Goal: Feedback & Contribution: Submit feedback/report problem

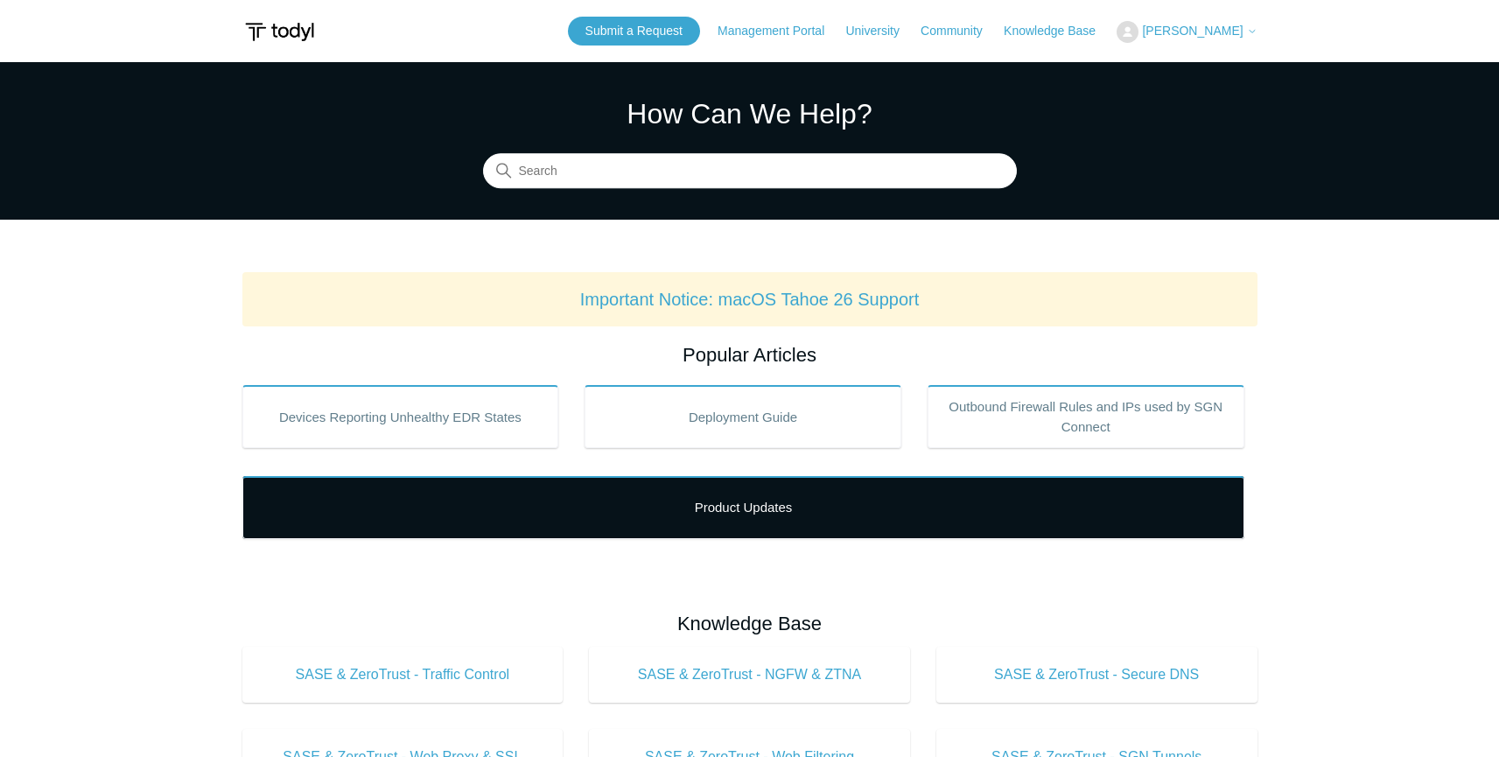
click at [791, 508] on link "Product Updates" at bounding box center [743, 507] width 1002 height 63
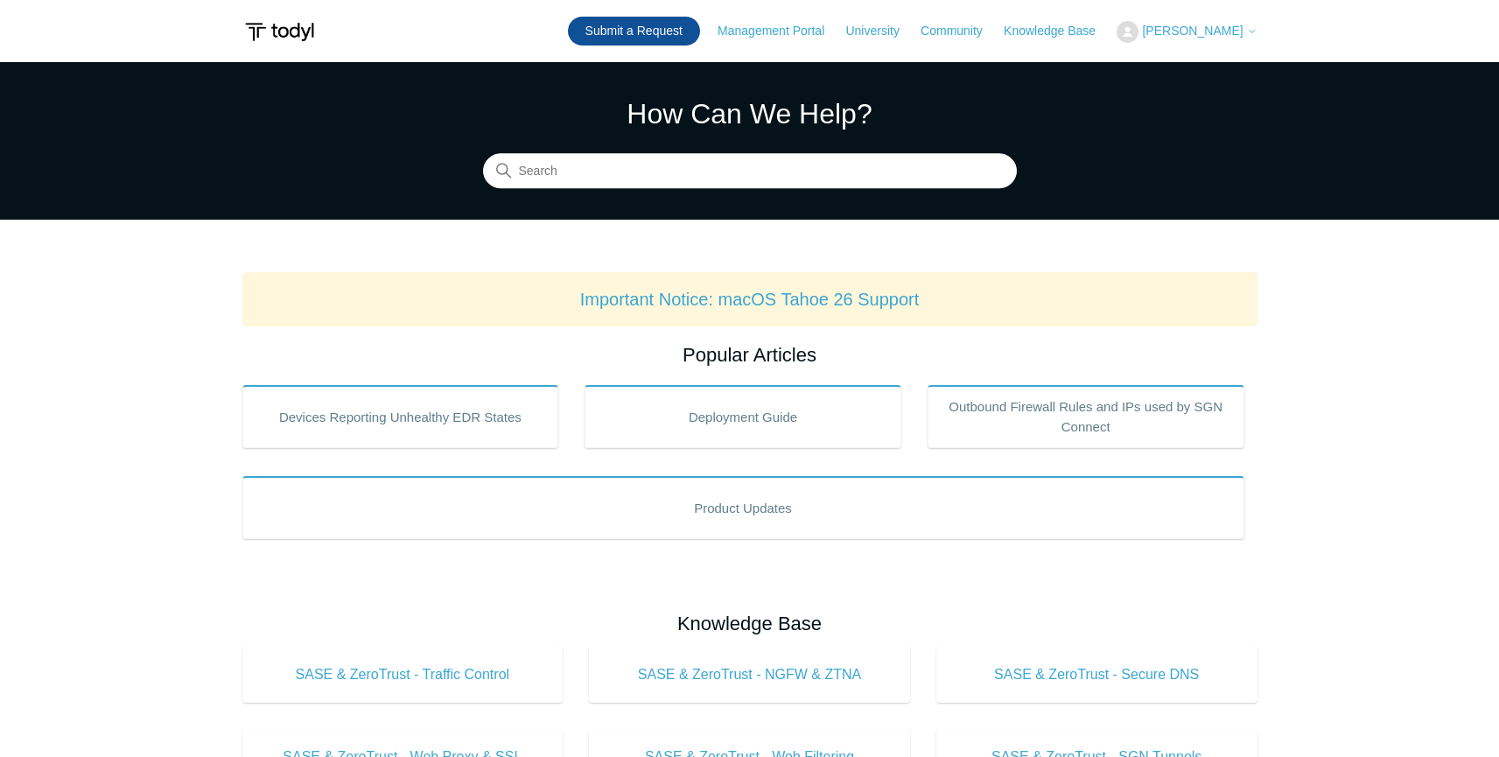
click at [660, 31] on link "Submit a Request" at bounding box center [634, 31] width 132 height 29
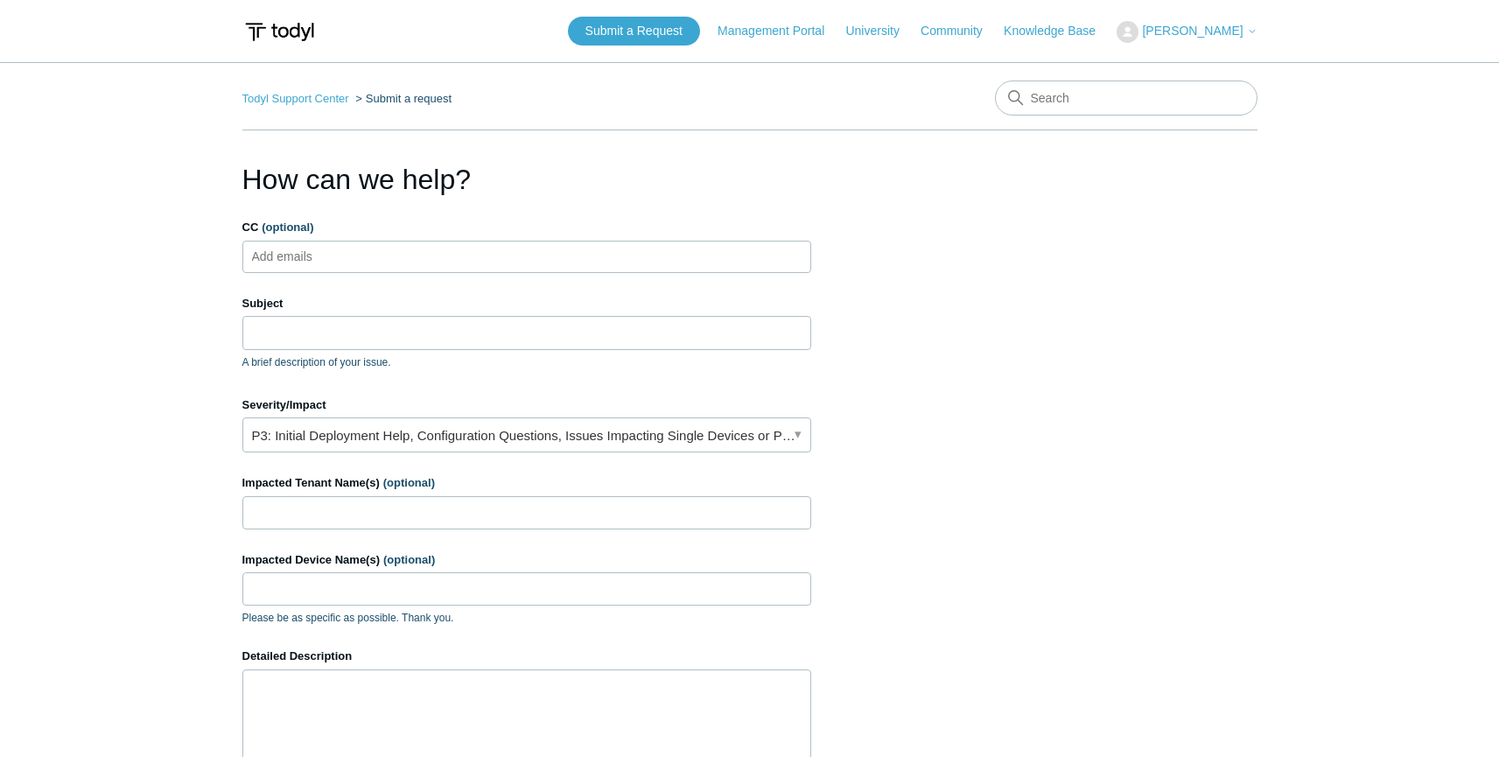
click at [396, 256] on ul "Add emails" at bounding box center [526, 257] width 569 height 32
click at [291, 337] on input "Subject" at bounding box center [526, 332] width 569 height 33
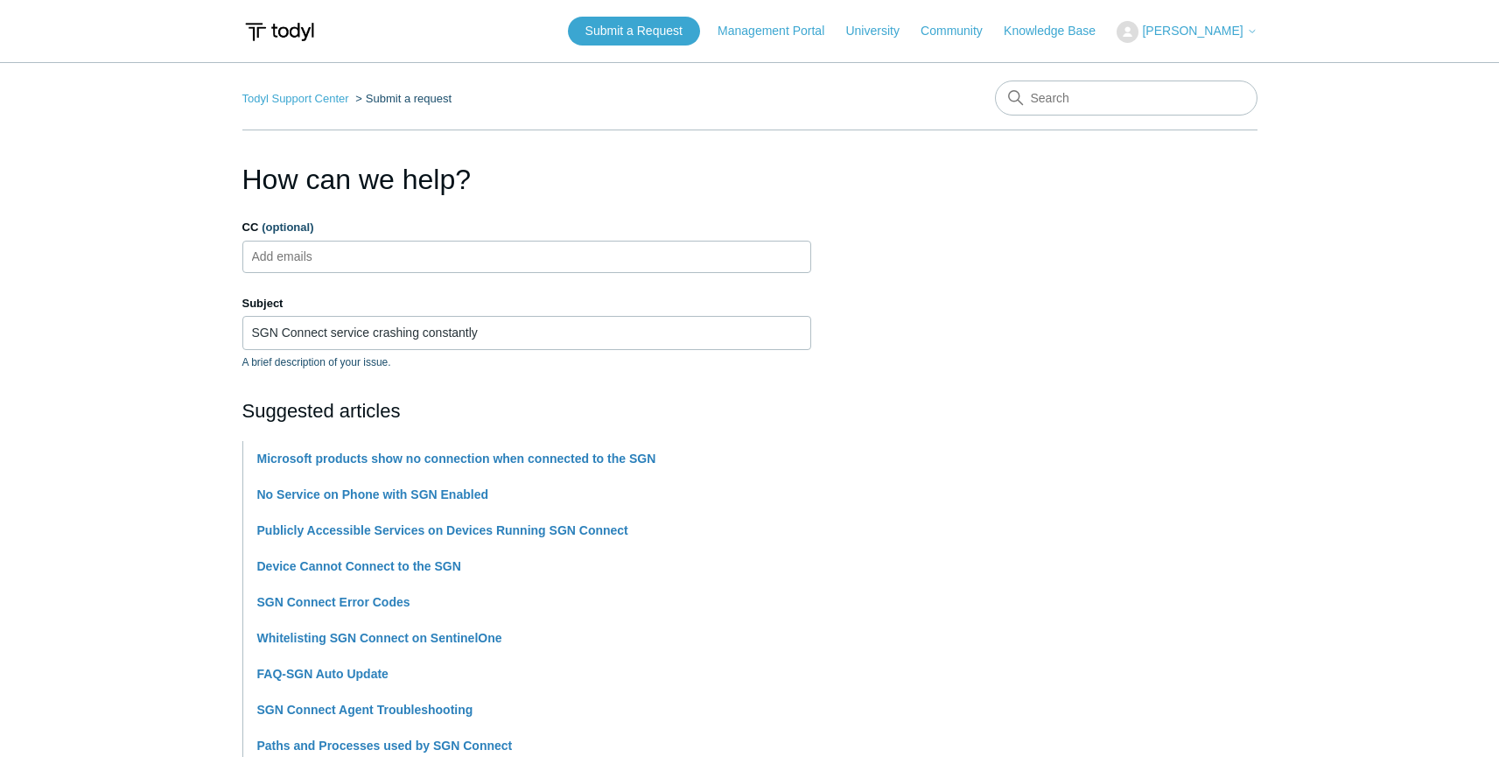
click at [542, 334] on input "SGN Connect service crashing constantly" at bounding box center [526, 332] width 569 height 33
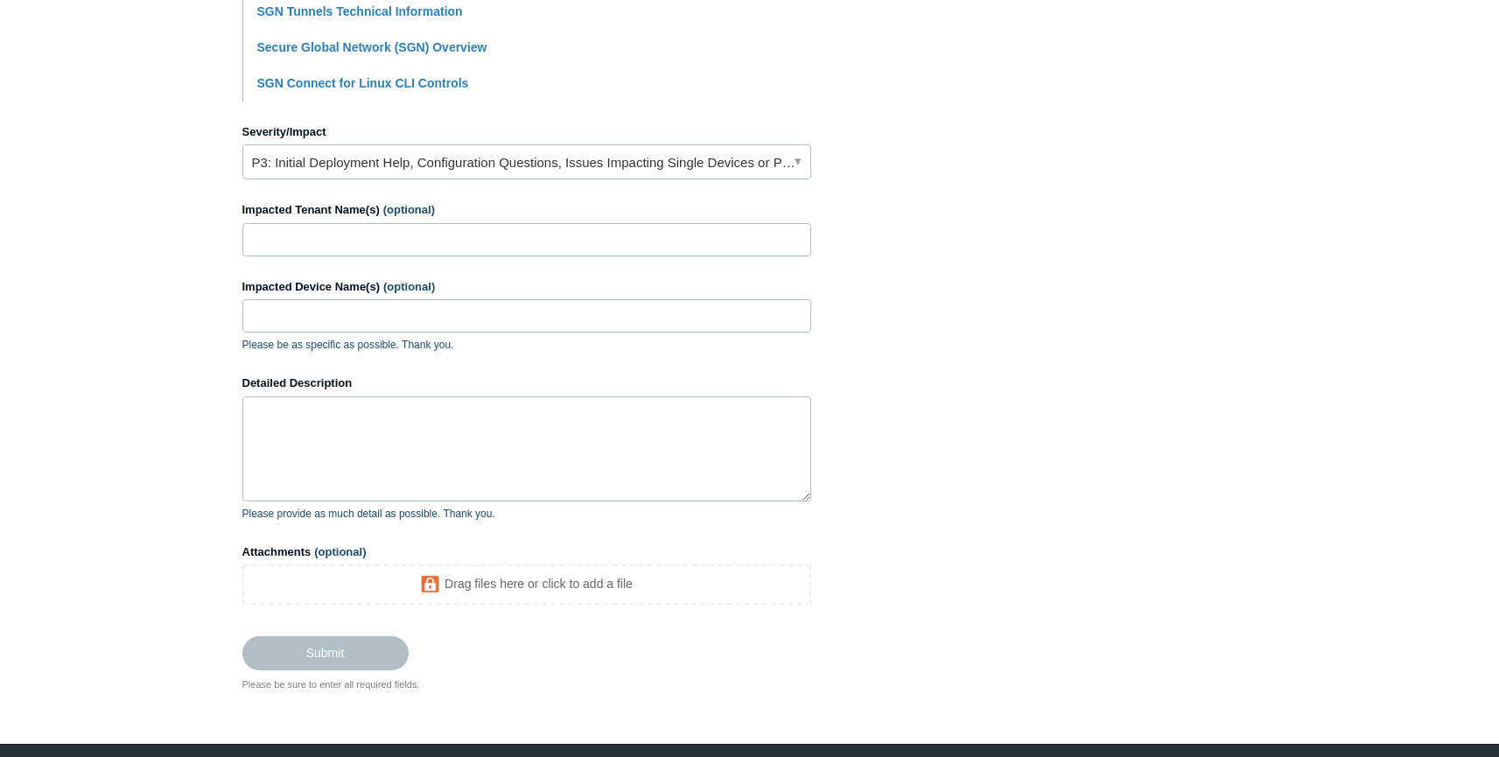
scroll to position [680, 0]
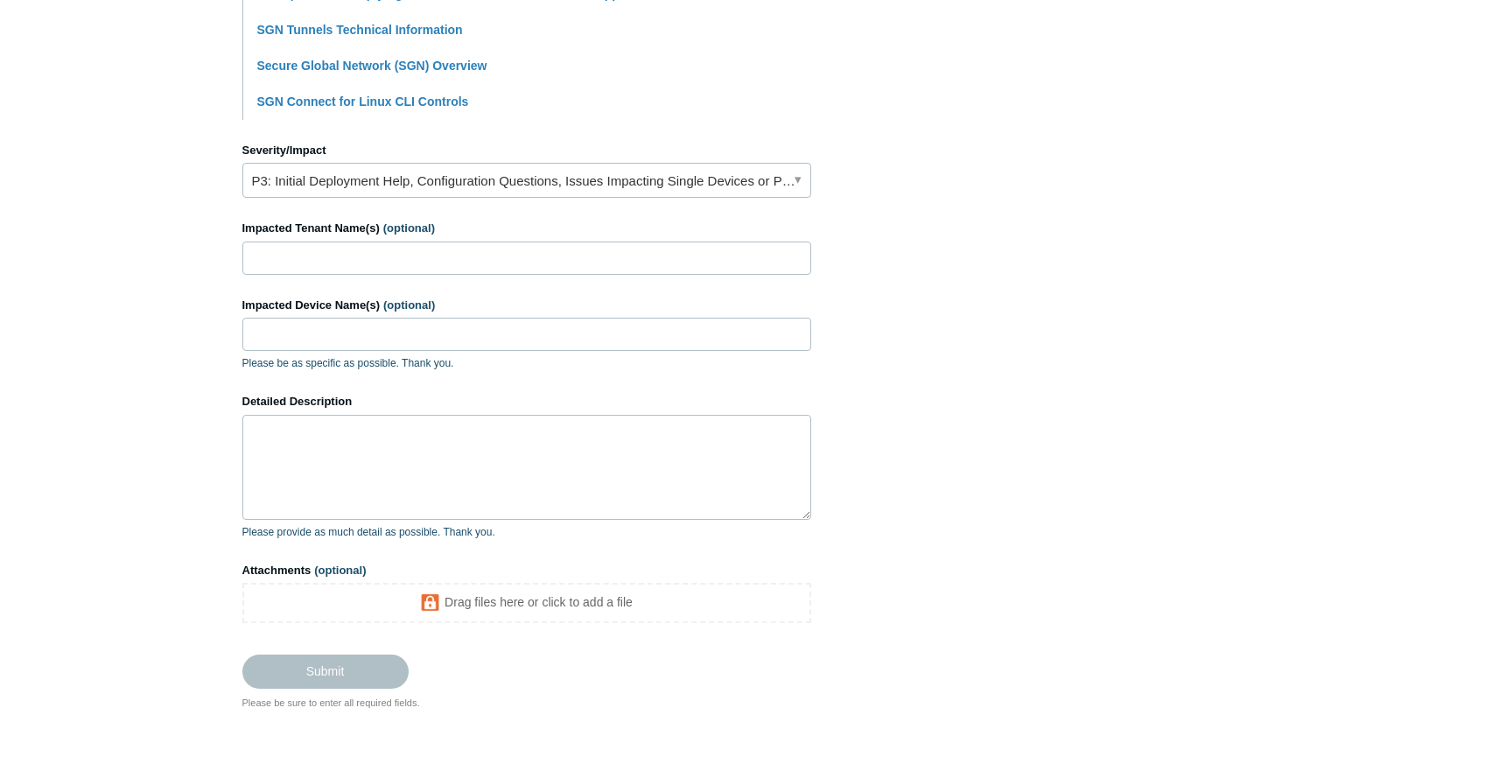
type input "SGN Connect service crashing constantly for several computers"
click at [325, 259] on input "Impacted Tenant Name(s) (optional)" at bounding box center [526, 258] width 569 height 33
type input "Novel Energy Solutions"
click at [378, 350] on input "Impacted Device Name(s) (optional)" at bounding box center [526, 334] width 569 height 33
click at [308, 328] on input "Impacted Device Name(s) (optional)" at bounding box center [526, 334] width 569 height 33
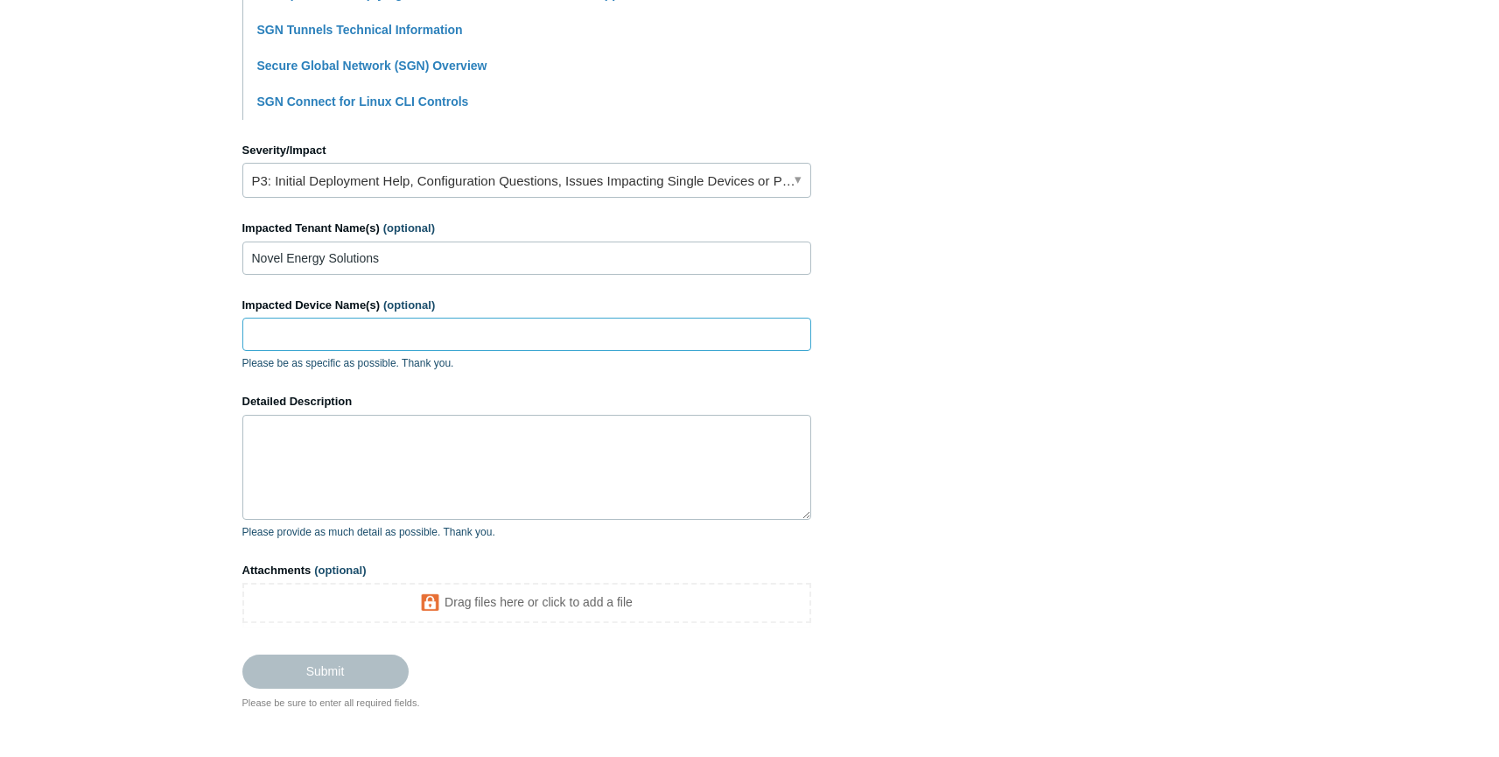
paste input "NES-7530-2380"
paste input "NES-5540-2472"
click at [468, 333] on input "NES-7530-2380,NES-5540-2472," at bounding box center [526, 334] width 569 height 33
paste input "NES-5540-2416"
paste input "NES-5540-2411"
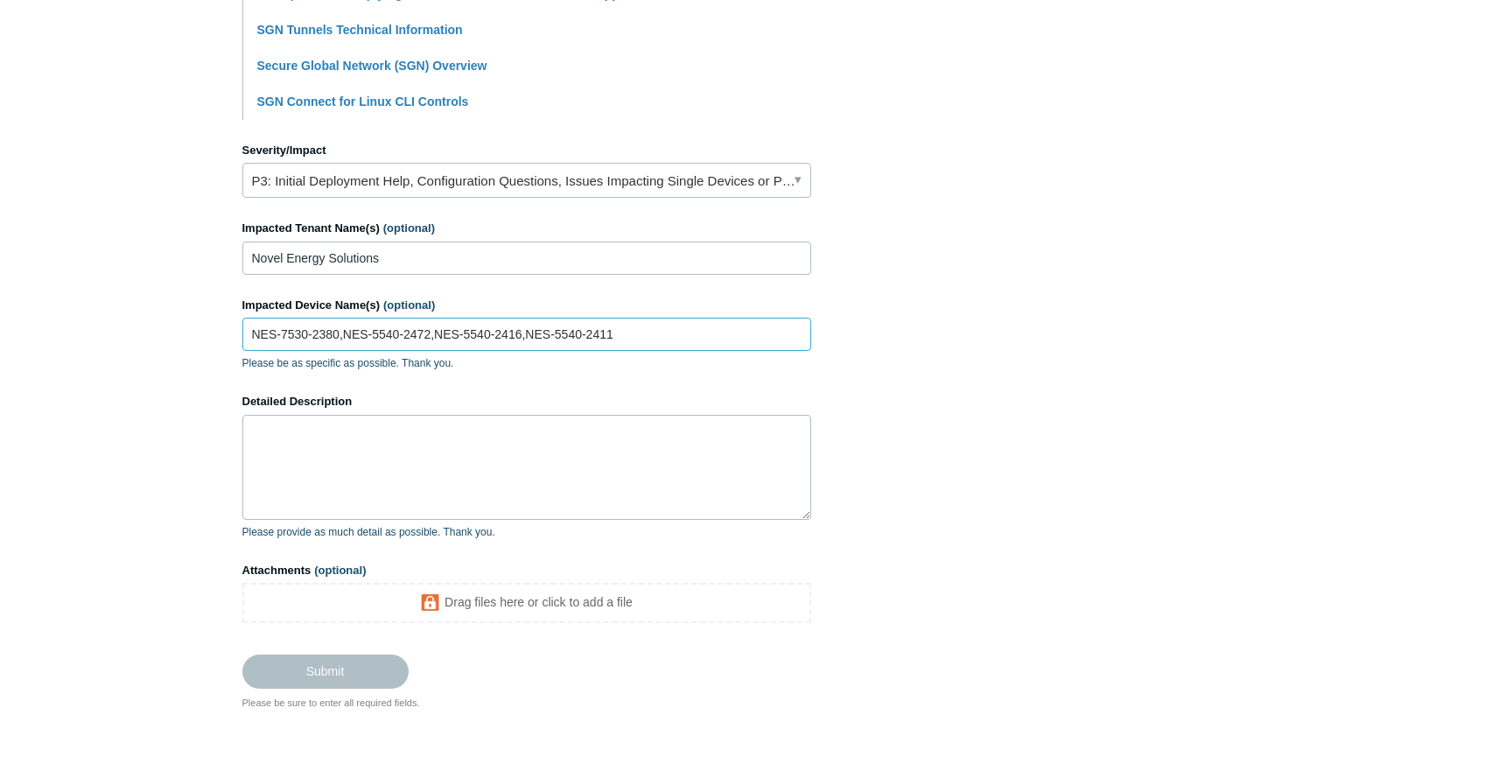
type input "NES-7530-2380,NES-5540-2472,NES-5540-2416,NES-5540-2411"
click at [407, 472] on textarea "Detailed Description" at bounding box center [526, 467] width 569 height 105
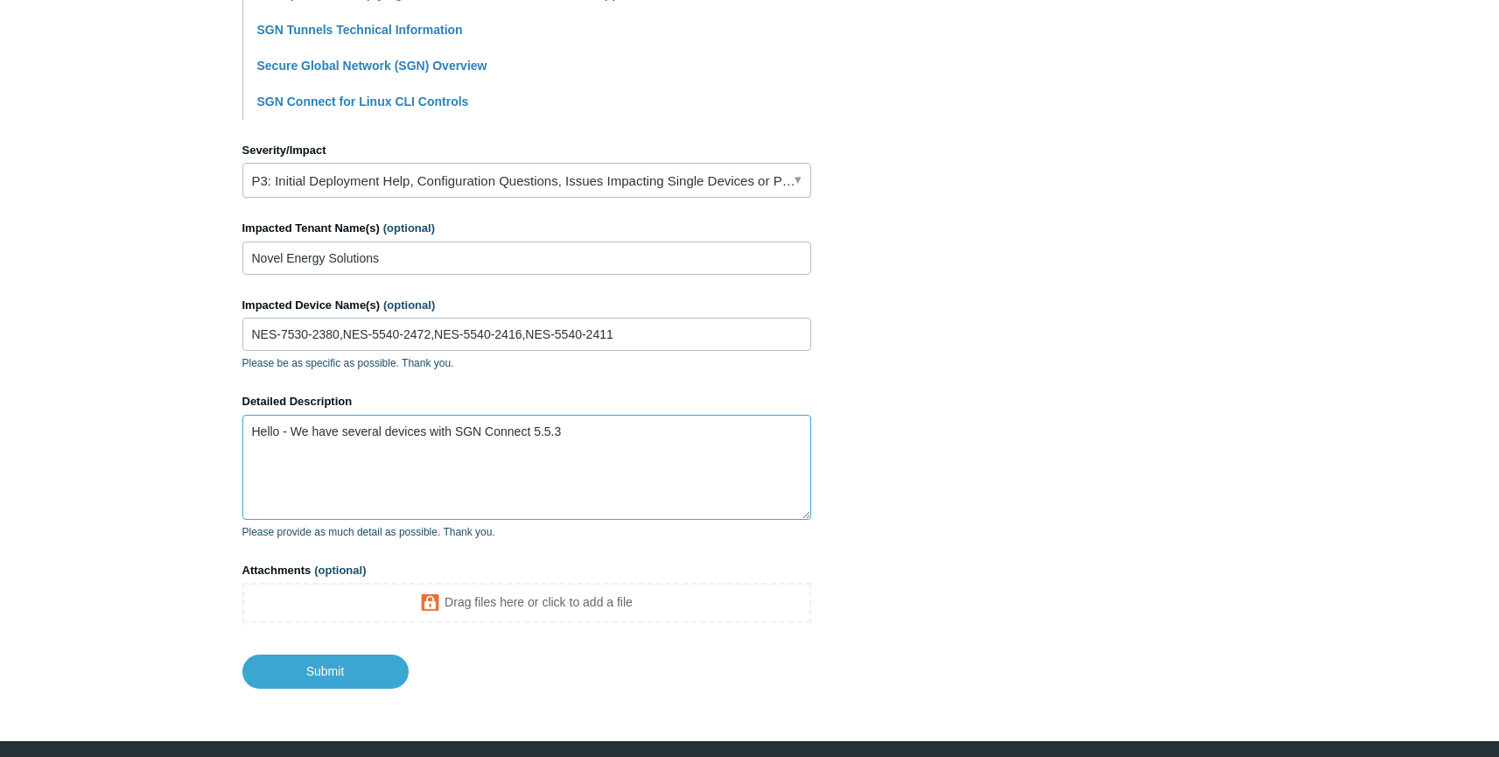
click at [624, 441] on textarea "Hello - We have several devices with SGN Connect 5.5.3" at bounding box center [526, 467] width 569 height 105
click at [585, 445] on textarea "Hello - We have several devices with SGN Connect 5.5.3 that will not connect to…" at bounding box center [526, 467] width 569 height 105
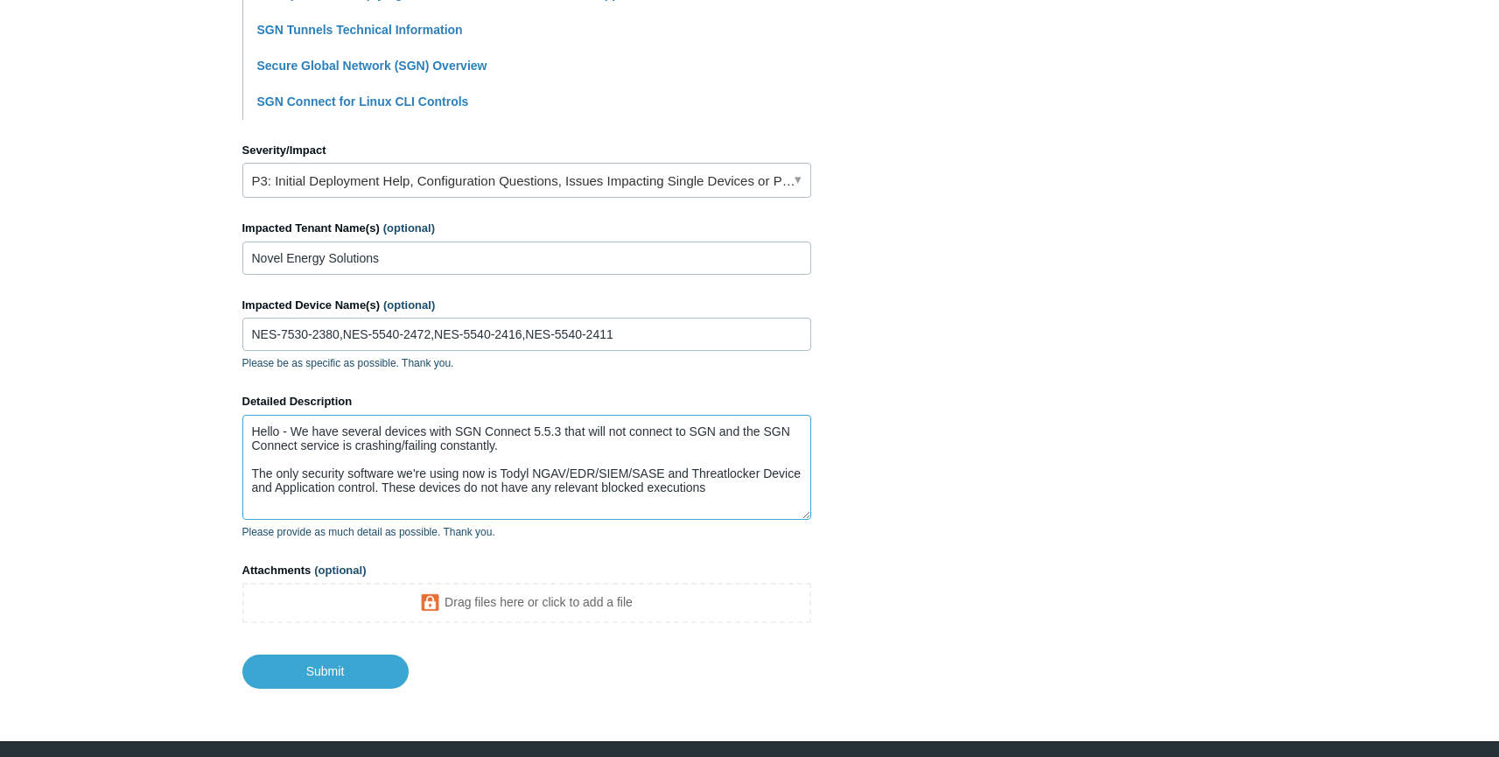
click at [774, 495] on textarea "Hello - We have several devices with SGN Connect 5.5.3 that will not connect to…" at bounding box center [526, 467] width 569 height 105
drag, startPoint x: 665, startPoint y: 487, endPoint x: 599, endPoint y: 494, distance: 65.9
click at [599, 494] on textarea "Hello - We have several devices with SGN Connect 5.5.3 that will not connect to…" at bounding box center [526, 467] width 569 height 105
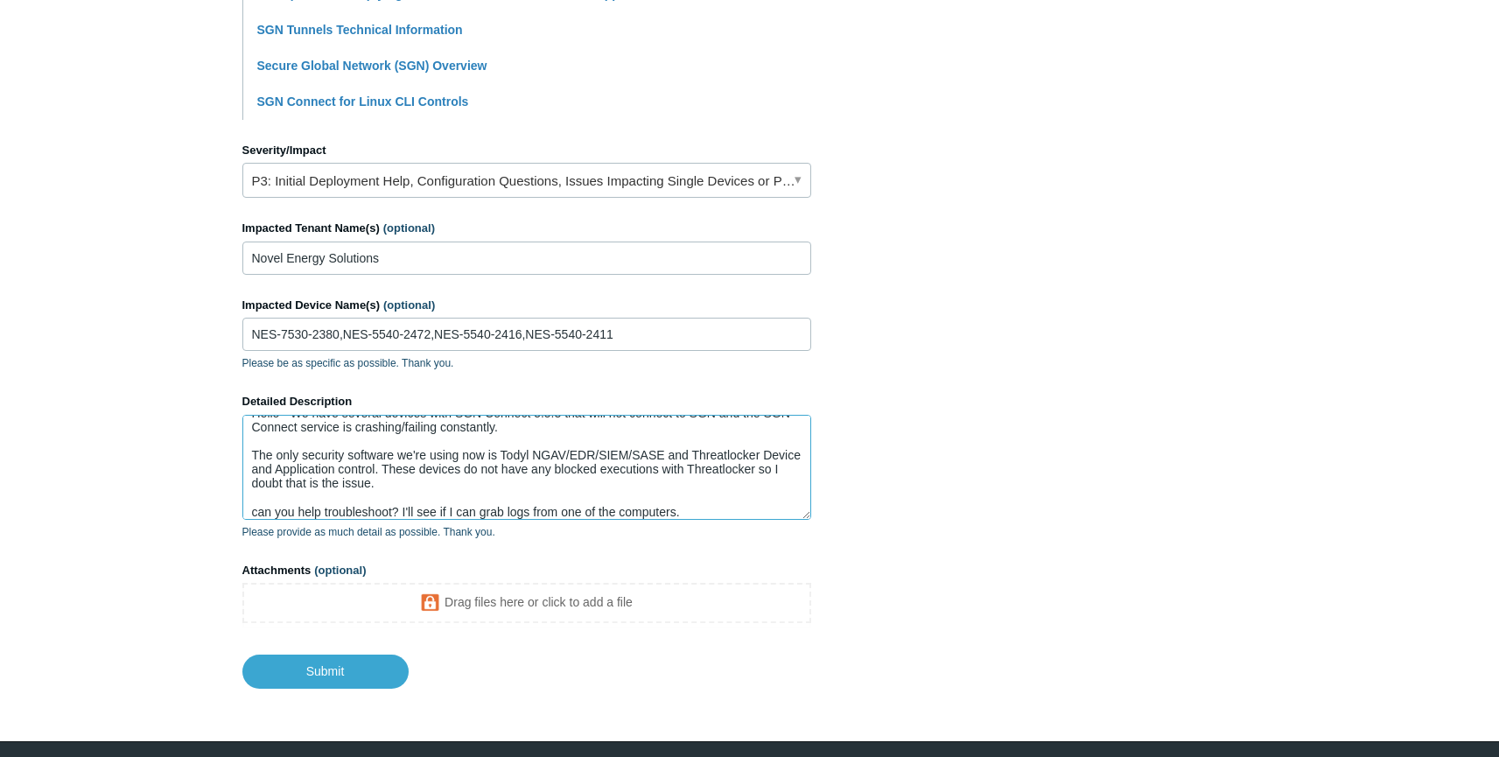
scroll to position [32, 0]
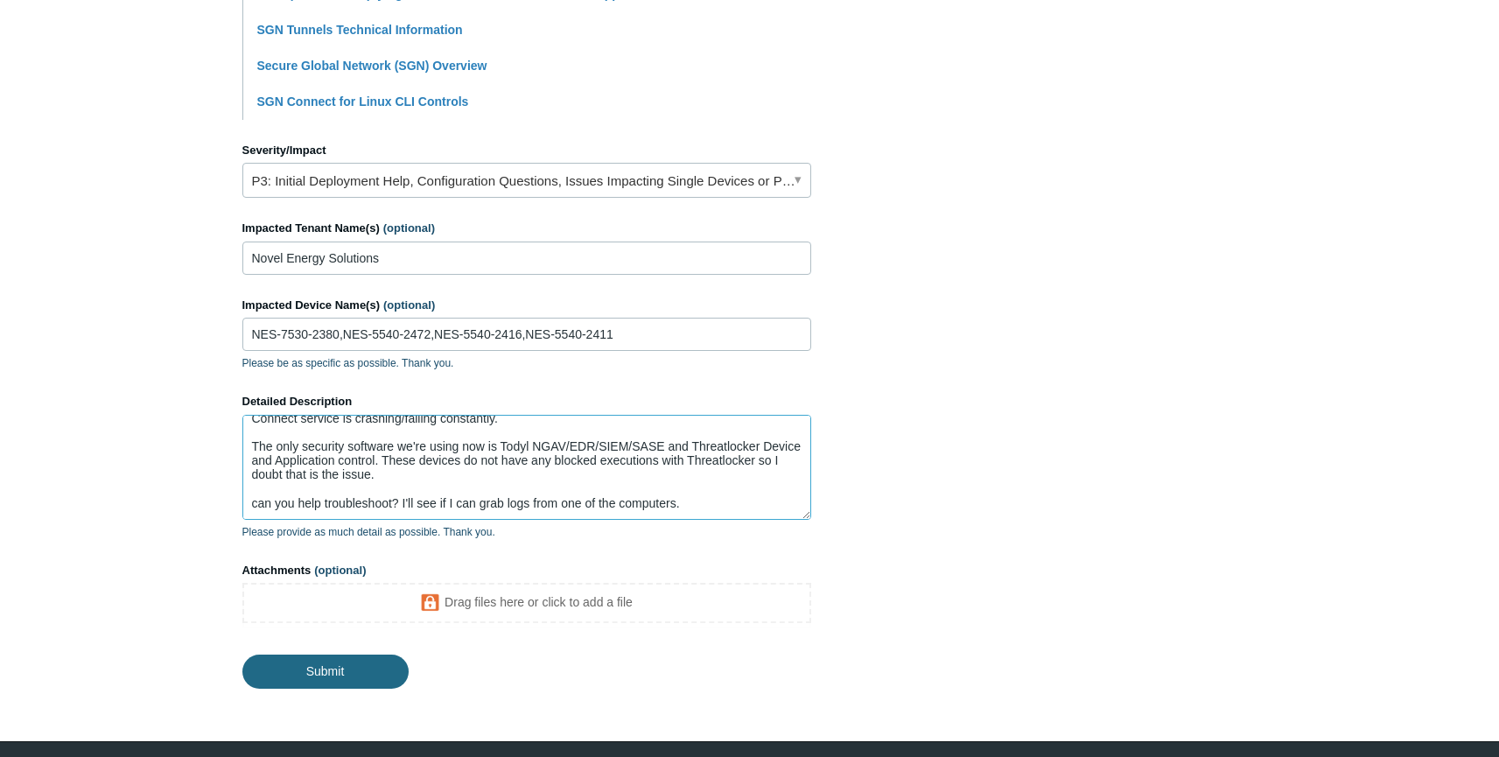
type textarea "Hello - We have several devices with SGN Connect 5.5.3 that will not connect to…"
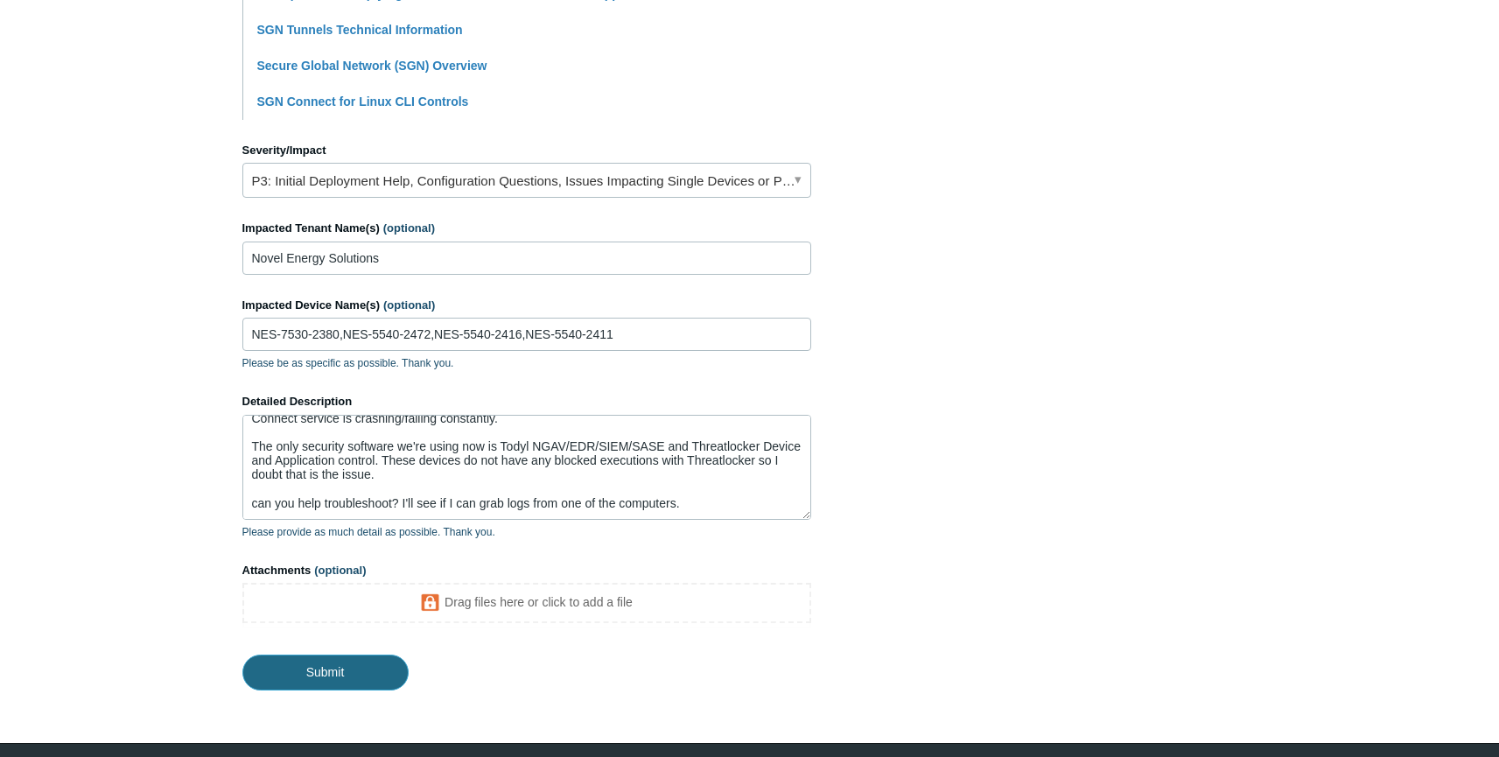
click at [342, 676] on input "Submit" at bounding box center [325, 672] width 166 height 35
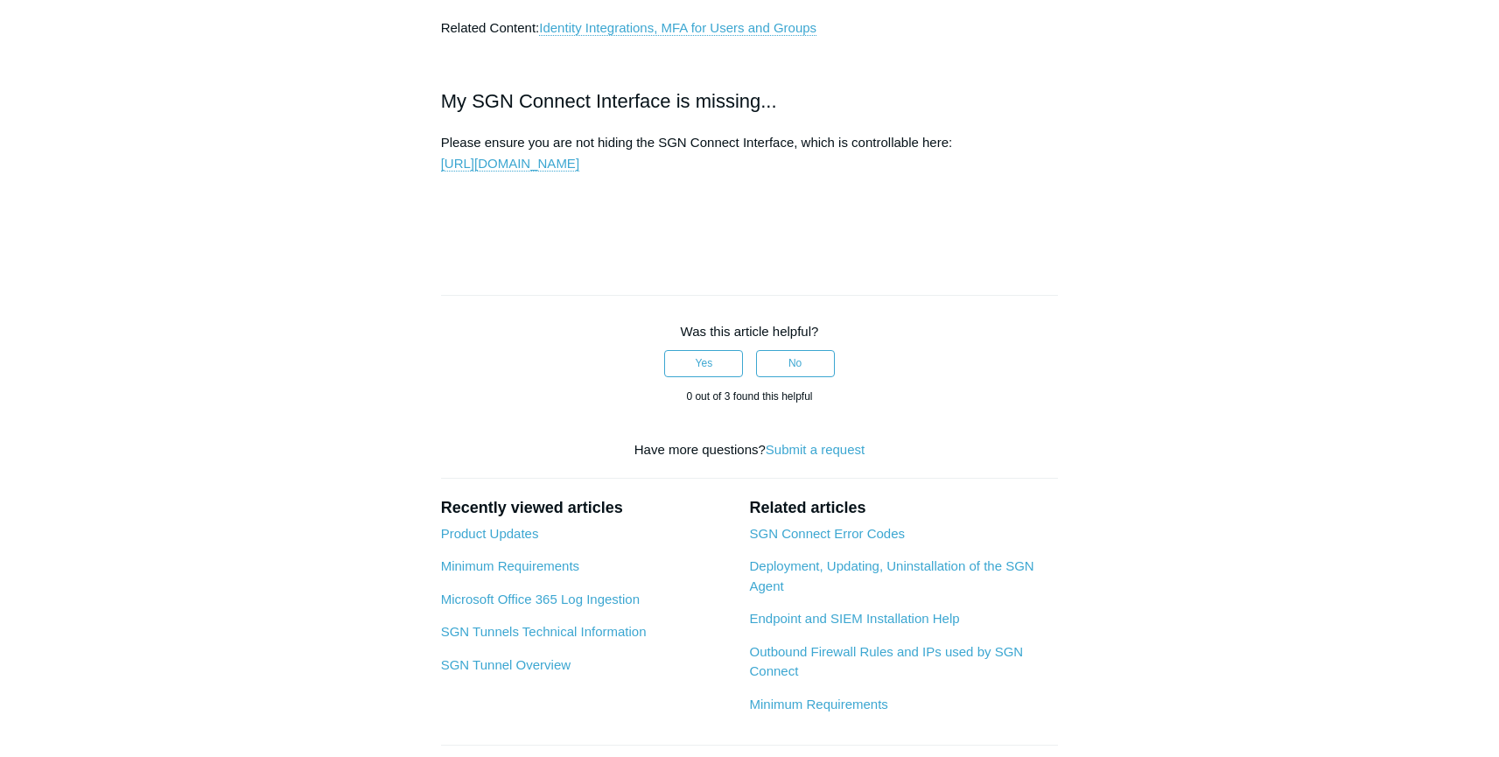
scroll to position [2322, 0]
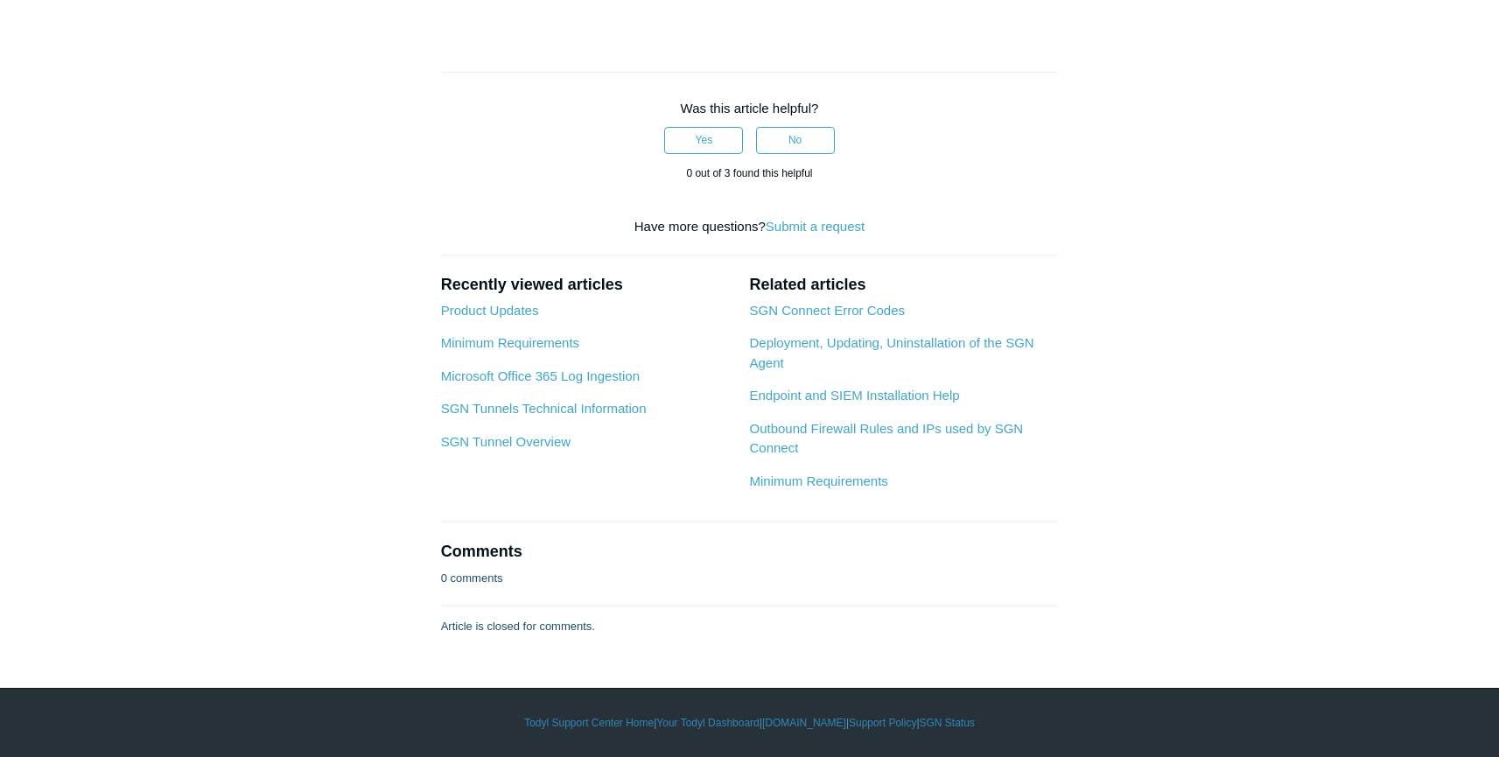
scroll to position [2693, 0]
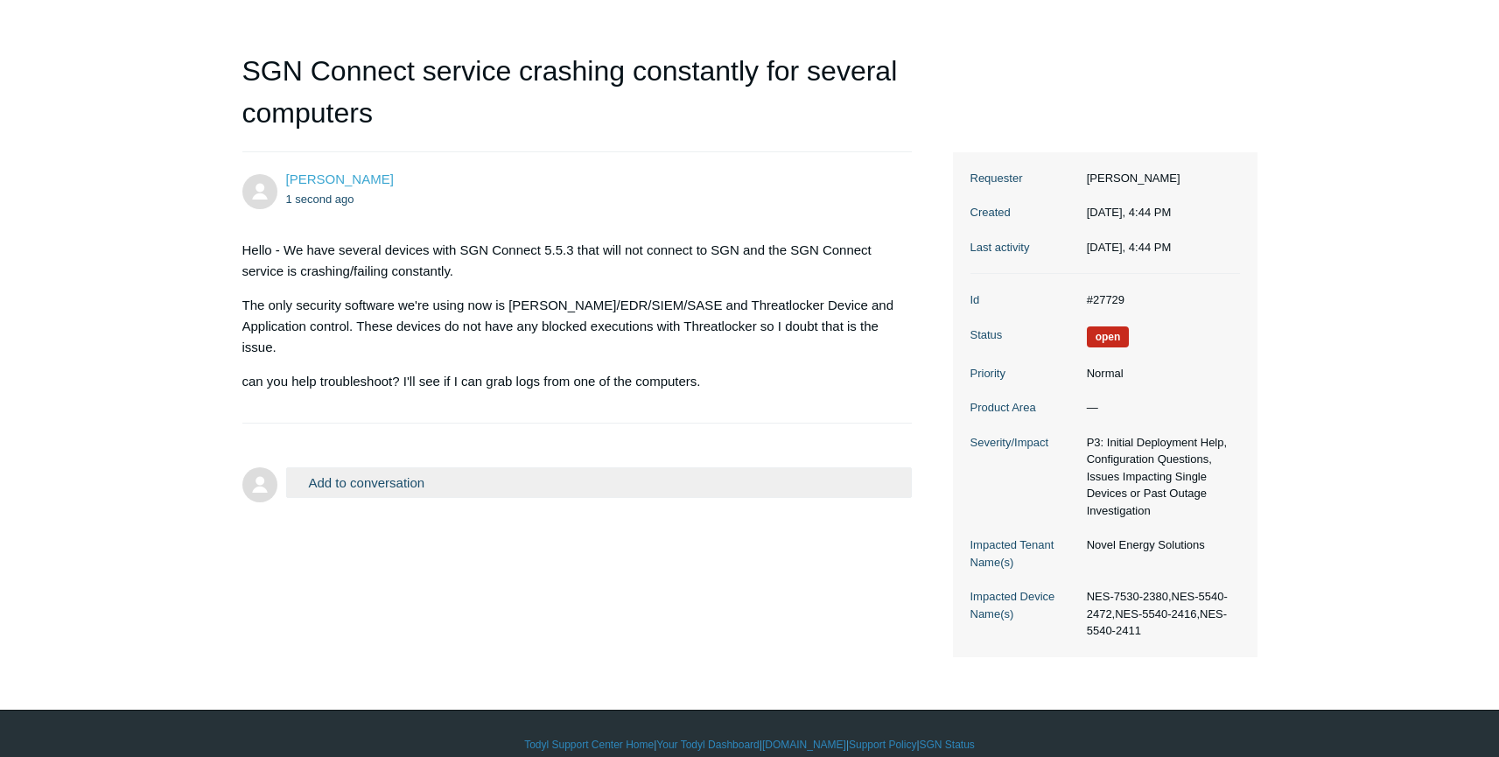
scroll to position [165, 0]
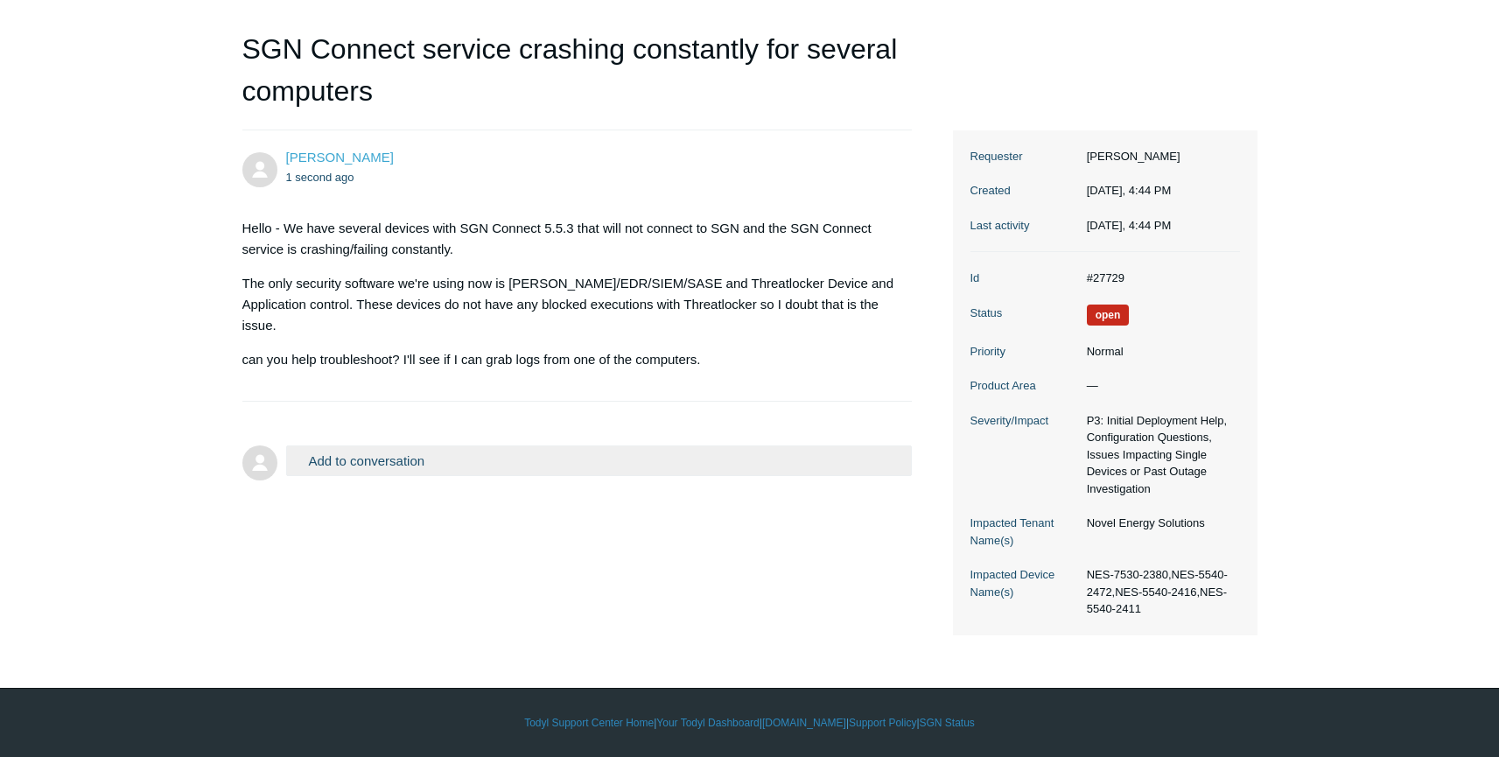
click at [1104, 319] on span "Open" at bounding box center [1108, 315] width 43 height 21
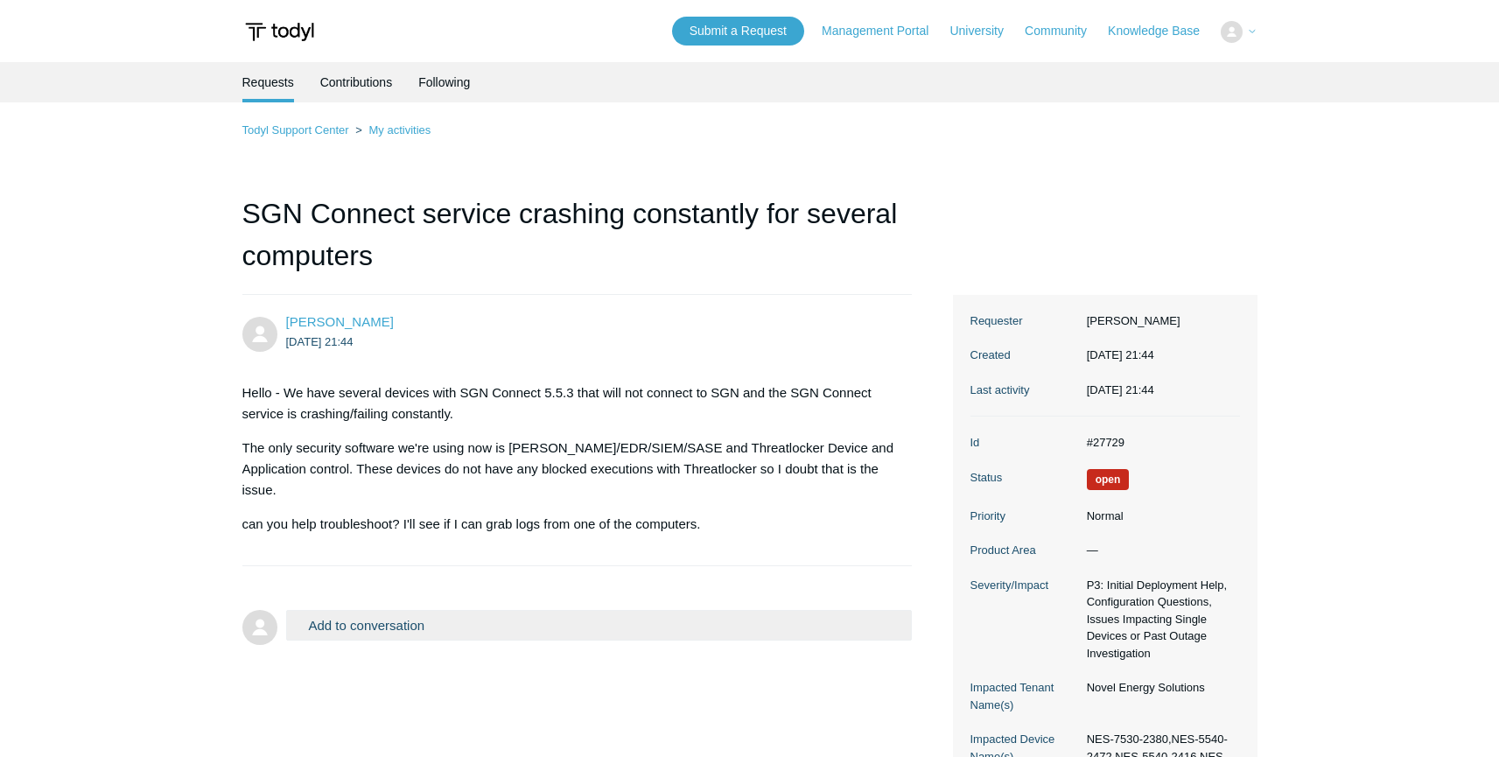
scroll to position [165, 0]
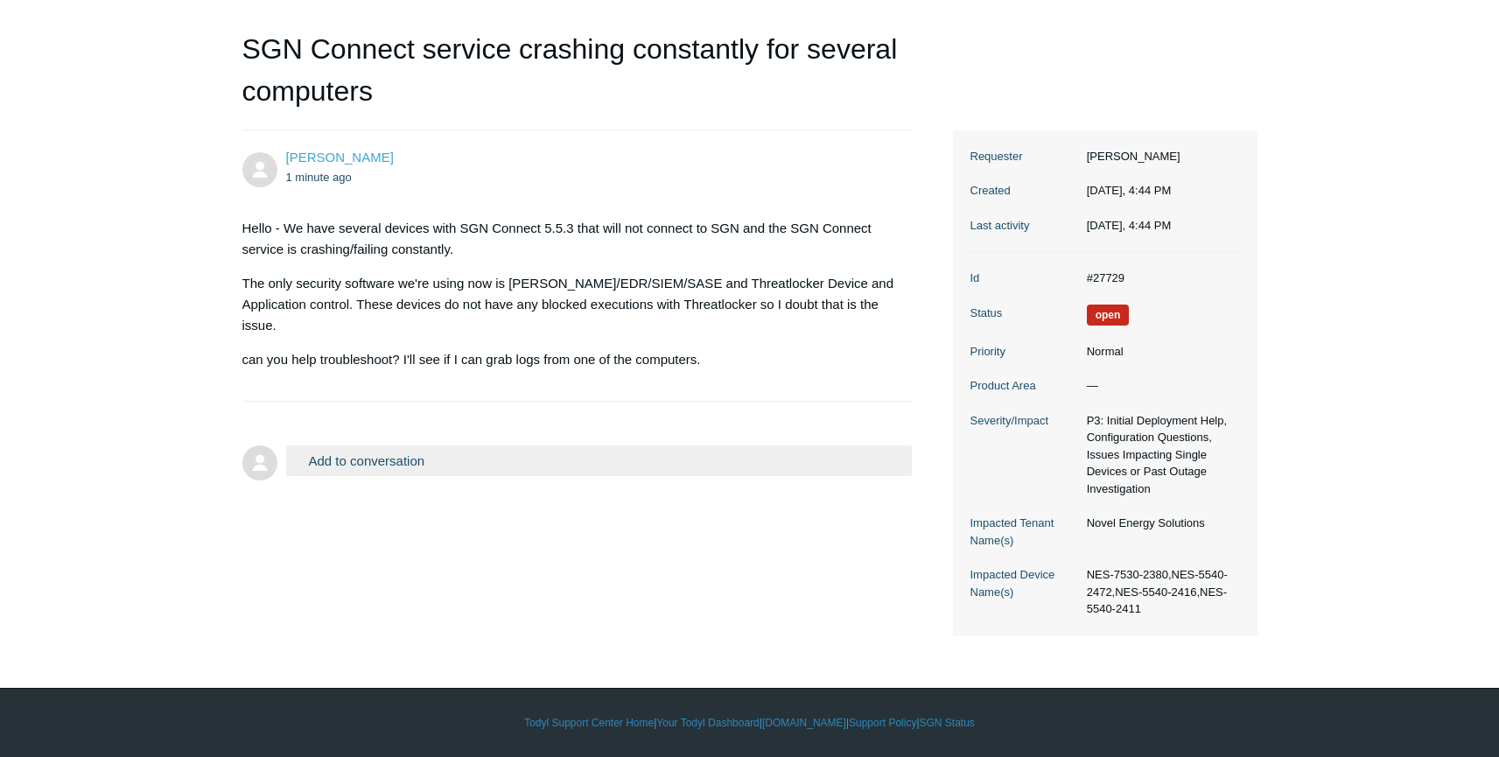
click at [424, 462] on button "Add to conversation" at bounding box center [599, 460] width 627 height 31
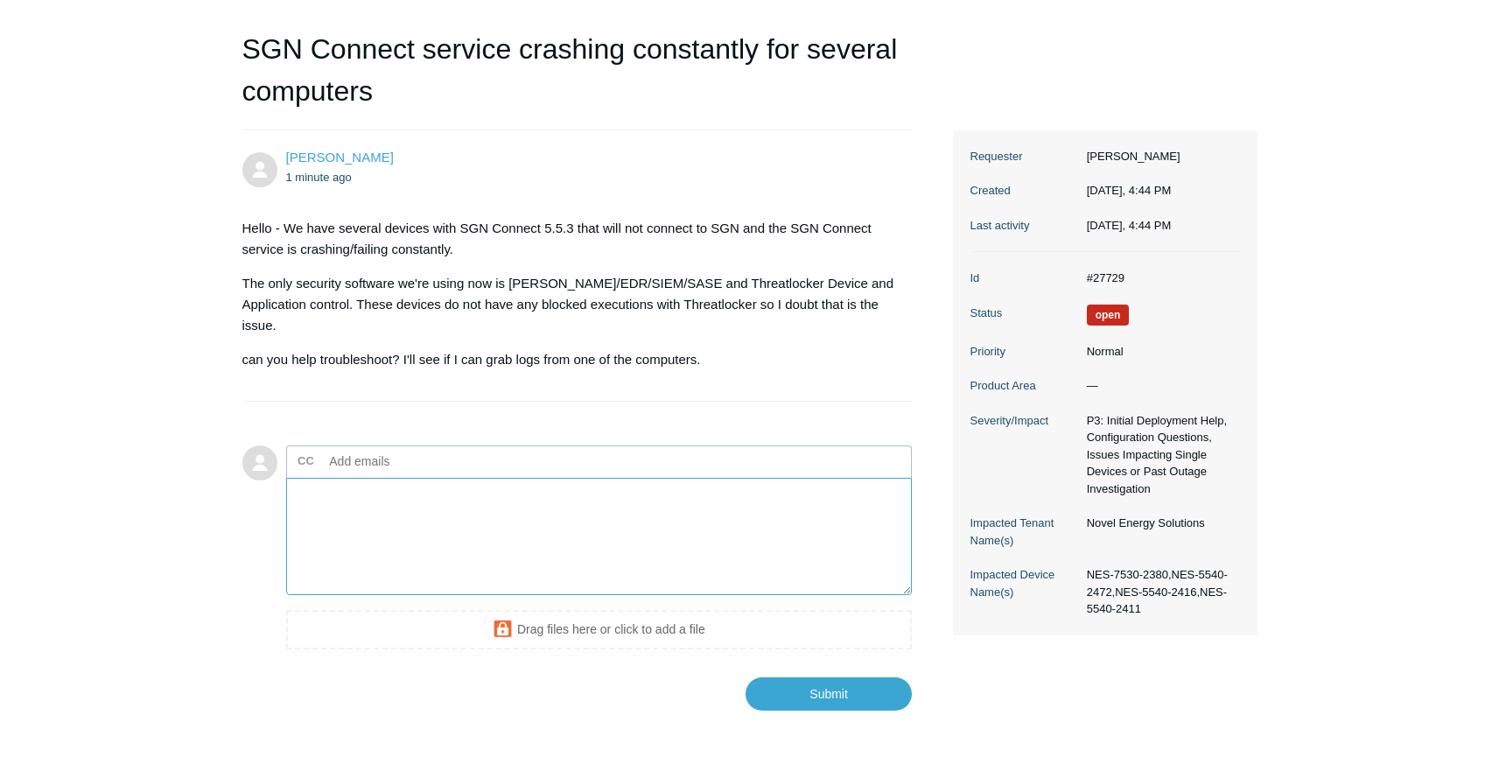
click at [526, 543] on textarea "Add your reply" at bounding box center [599, 537] width 627 height 118
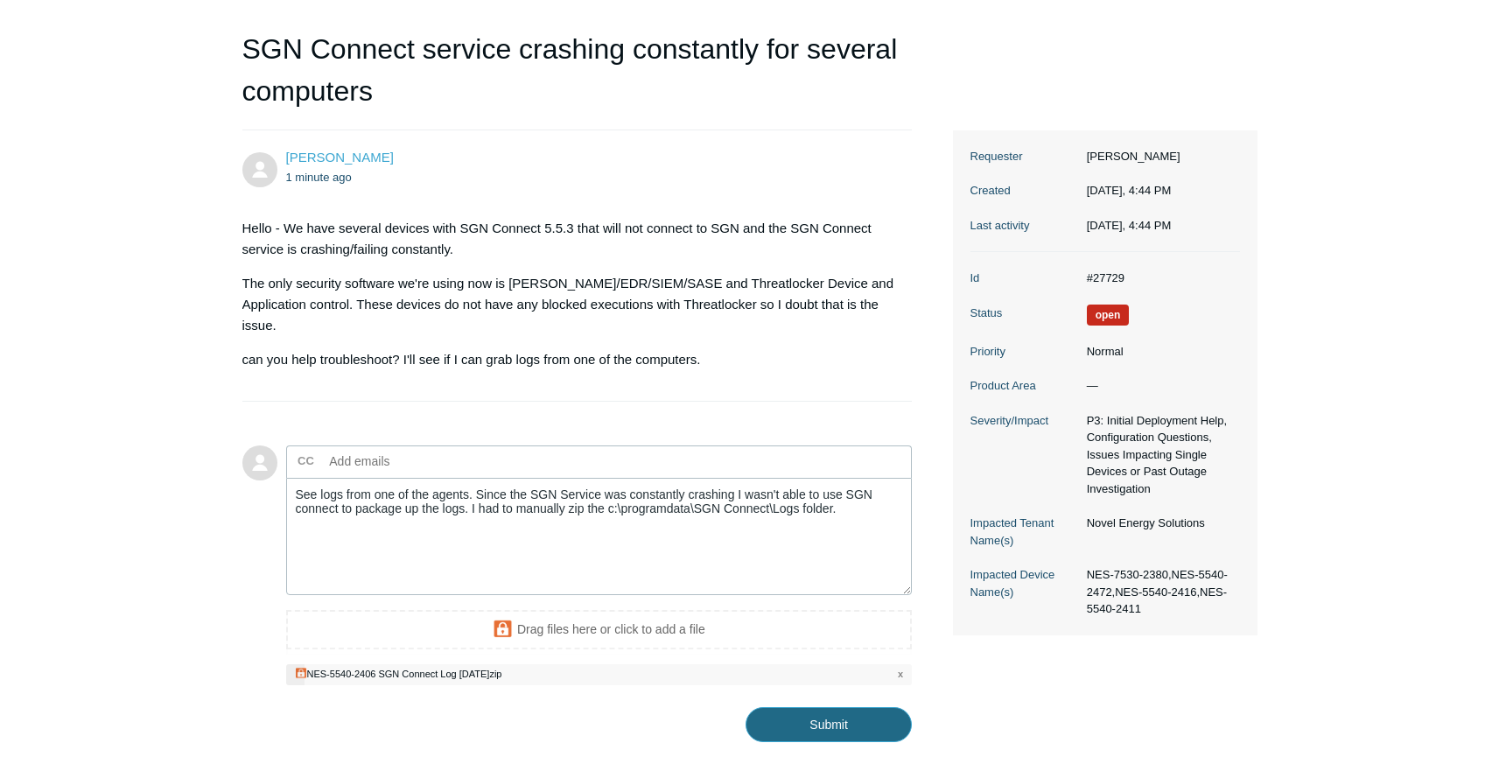
click at [841, 724] on input "Submit" at bounding box center [829, 724] width 166 height 35
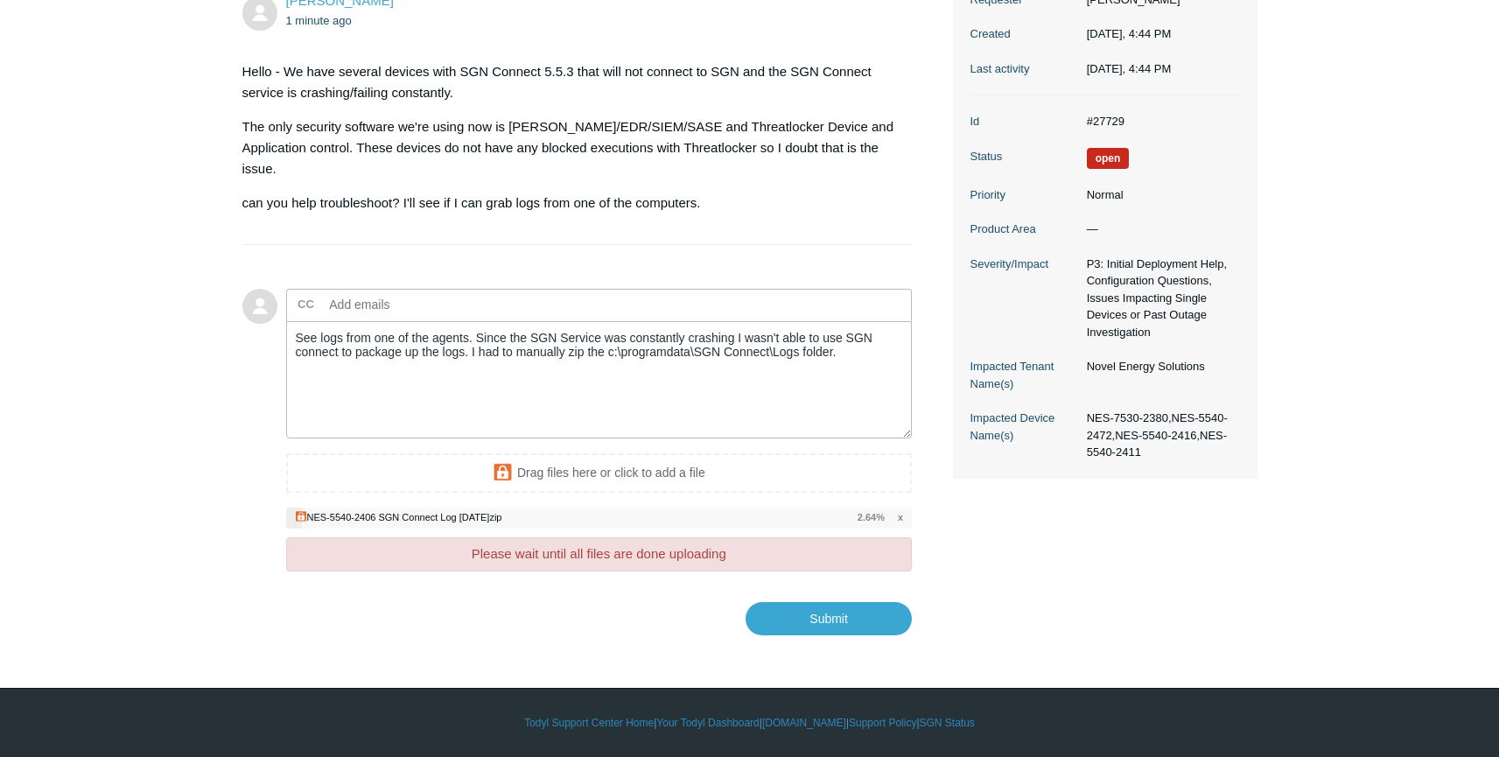
scroll to position [270, 0]
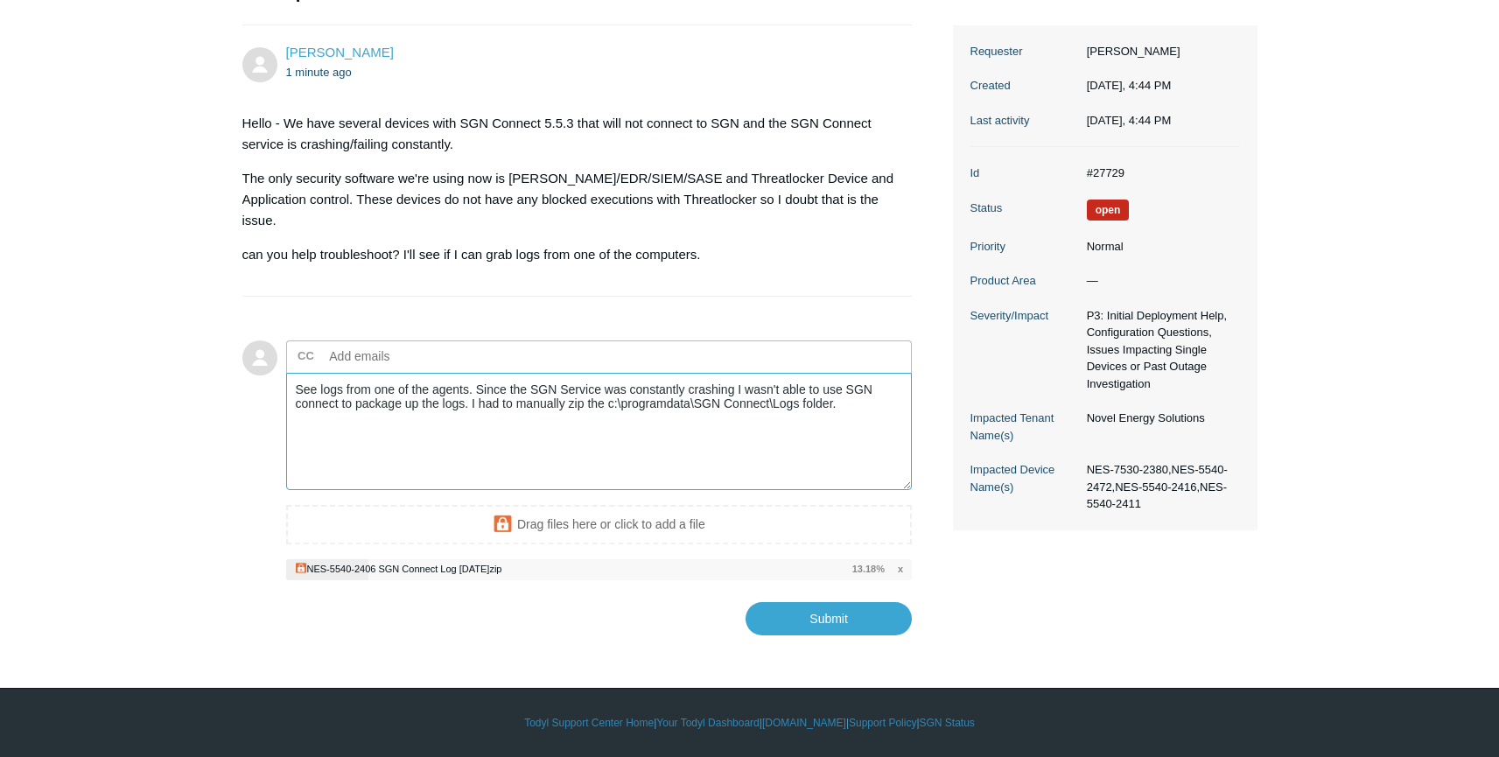
click at [319, 387] on textarea "See logs from one of the agents. Since the SGN Service was constantly crashing …" at bounding box center [599, 432] width 627 height 118
click at [891, 404] on textarea "See attached logs from one of the agents. Since the SGN Service was constantly …" at bounding box center [599, 432] width 627 height 118
click at [452, 435] on textarea "See attached logs from one of the agents. Since the SGN Service was constantly …" at bounding box center [599, 432] width 627 height 118
click at [748, 427] on textarea "See attached logs from one of the agents. Since the SGN Service was constantly …" at bounding box center [599, 432] width 627 height 118
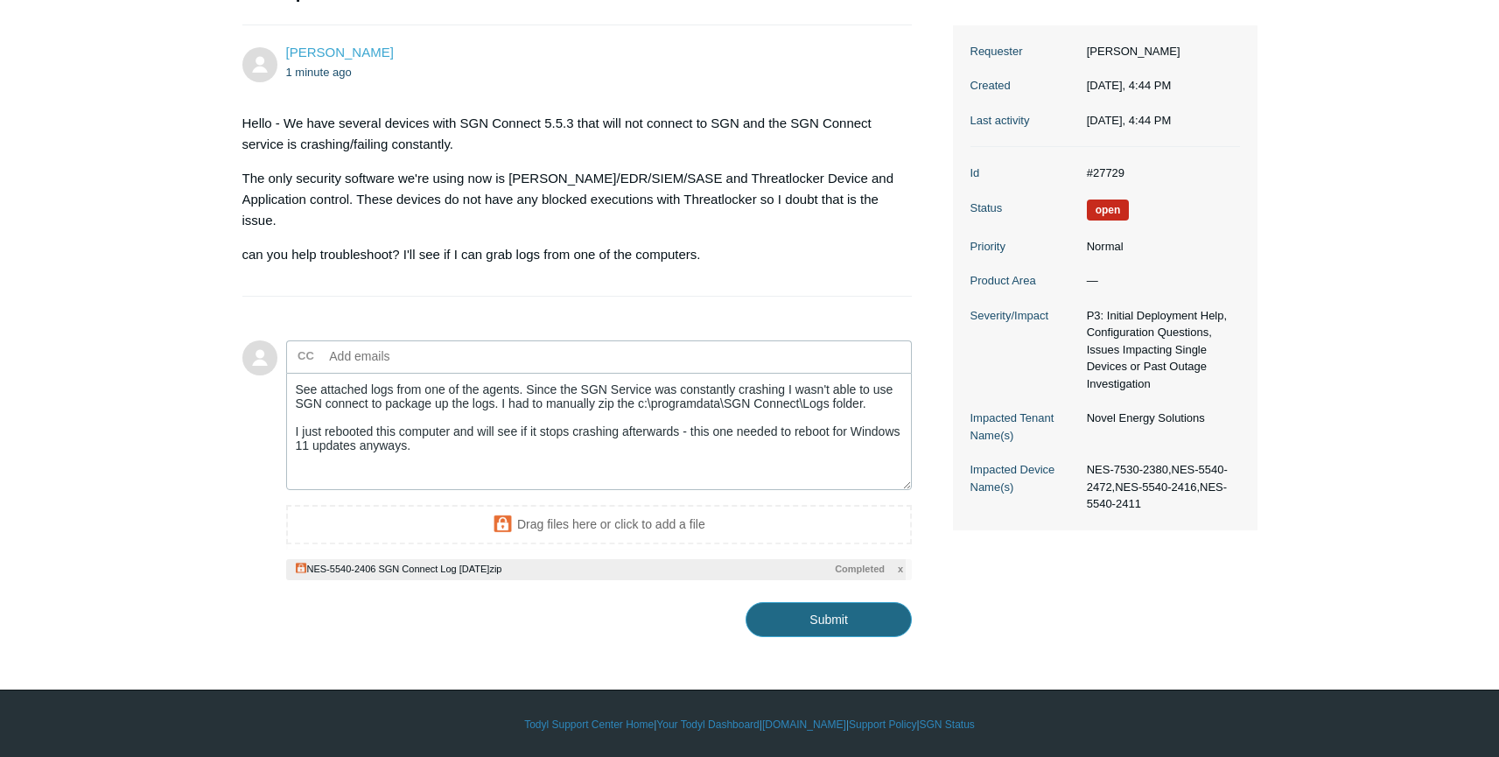
click at [825, 620] on input "Submit" at bounding box center [829, 619] width 166 height 35
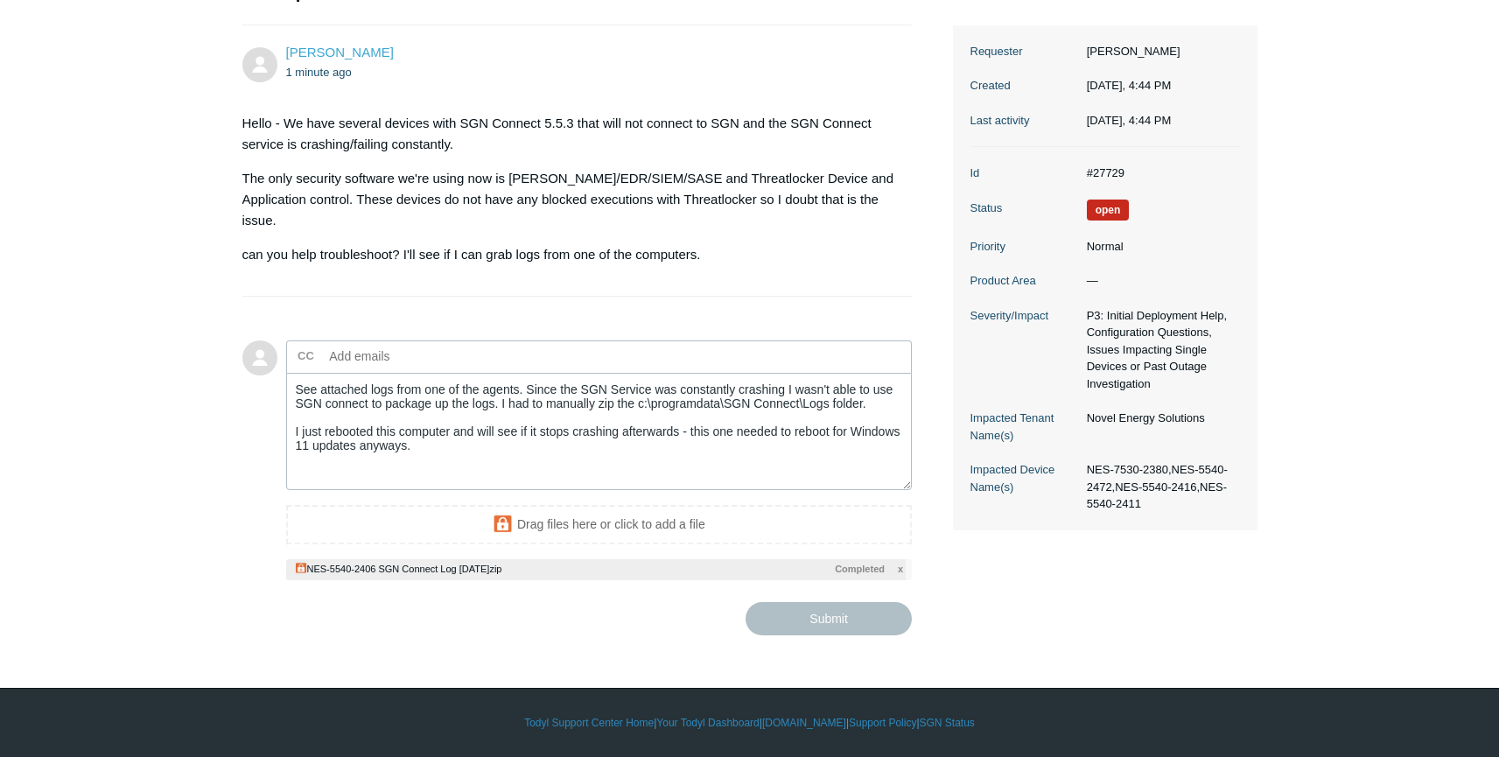
type textarea "See attached logs from one of the agents. Since the SGN Service was constantly …"
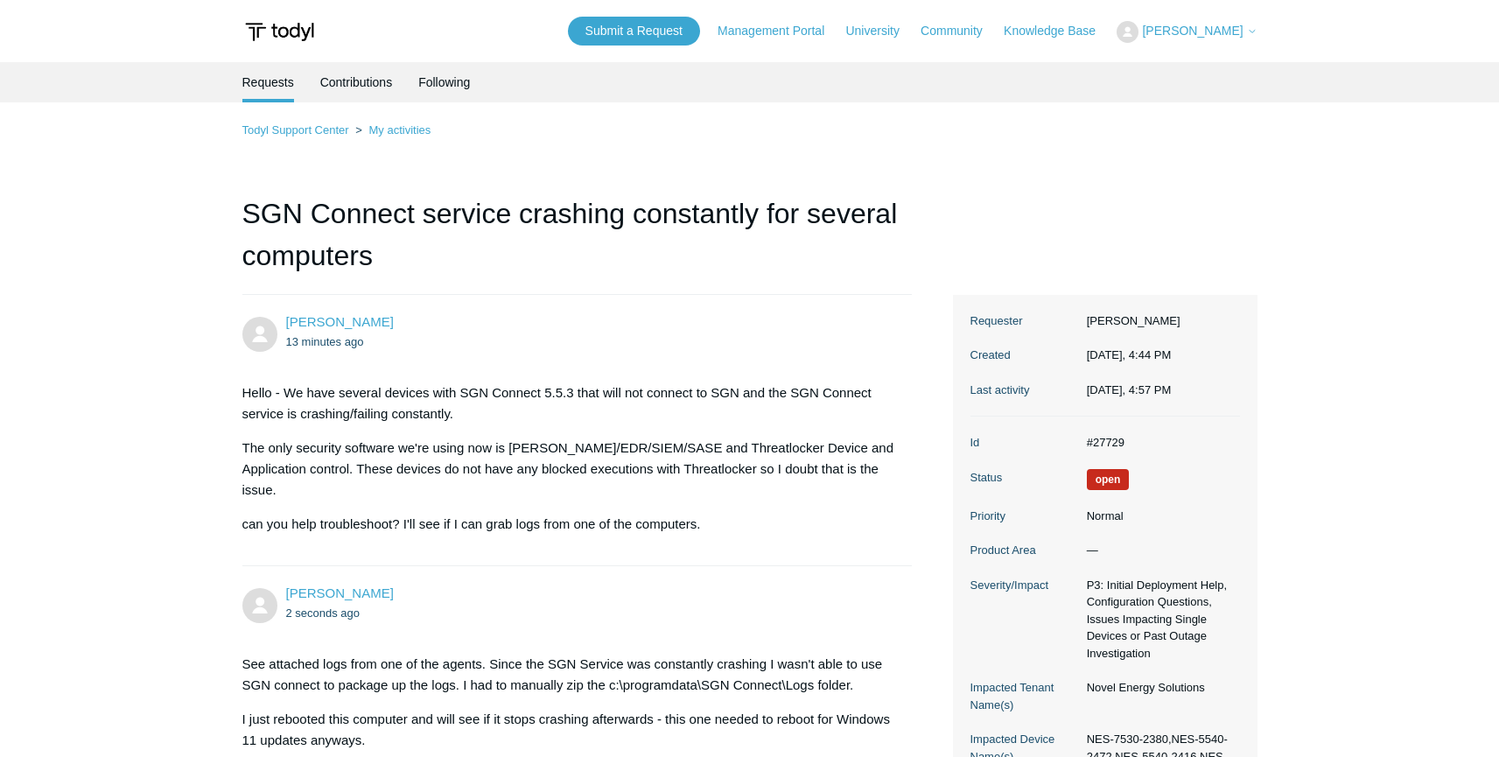
scroll to position [327, 0]
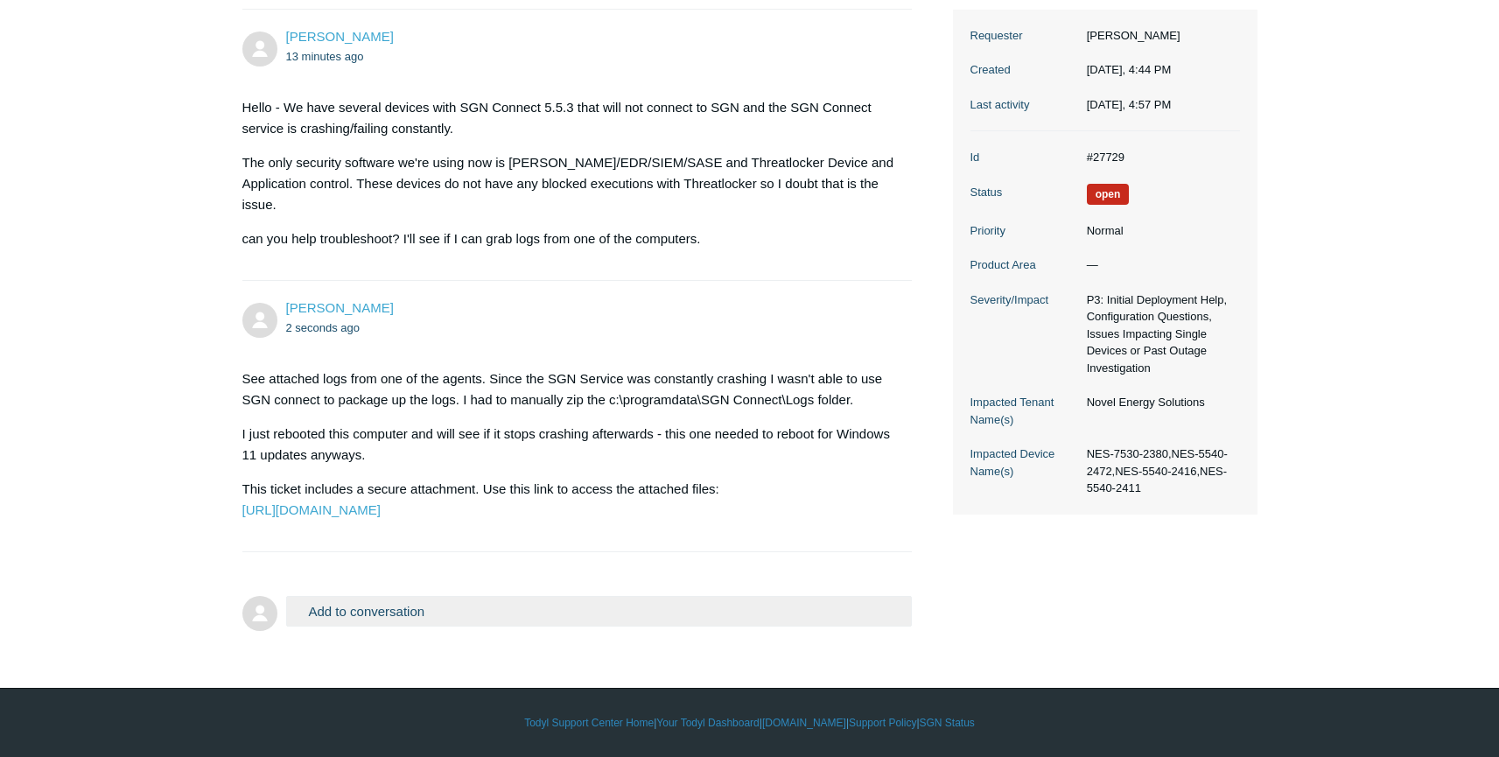
click at [442, 609] on button "Add to conversation" at bounding box center [599, 611] width 627 height 31
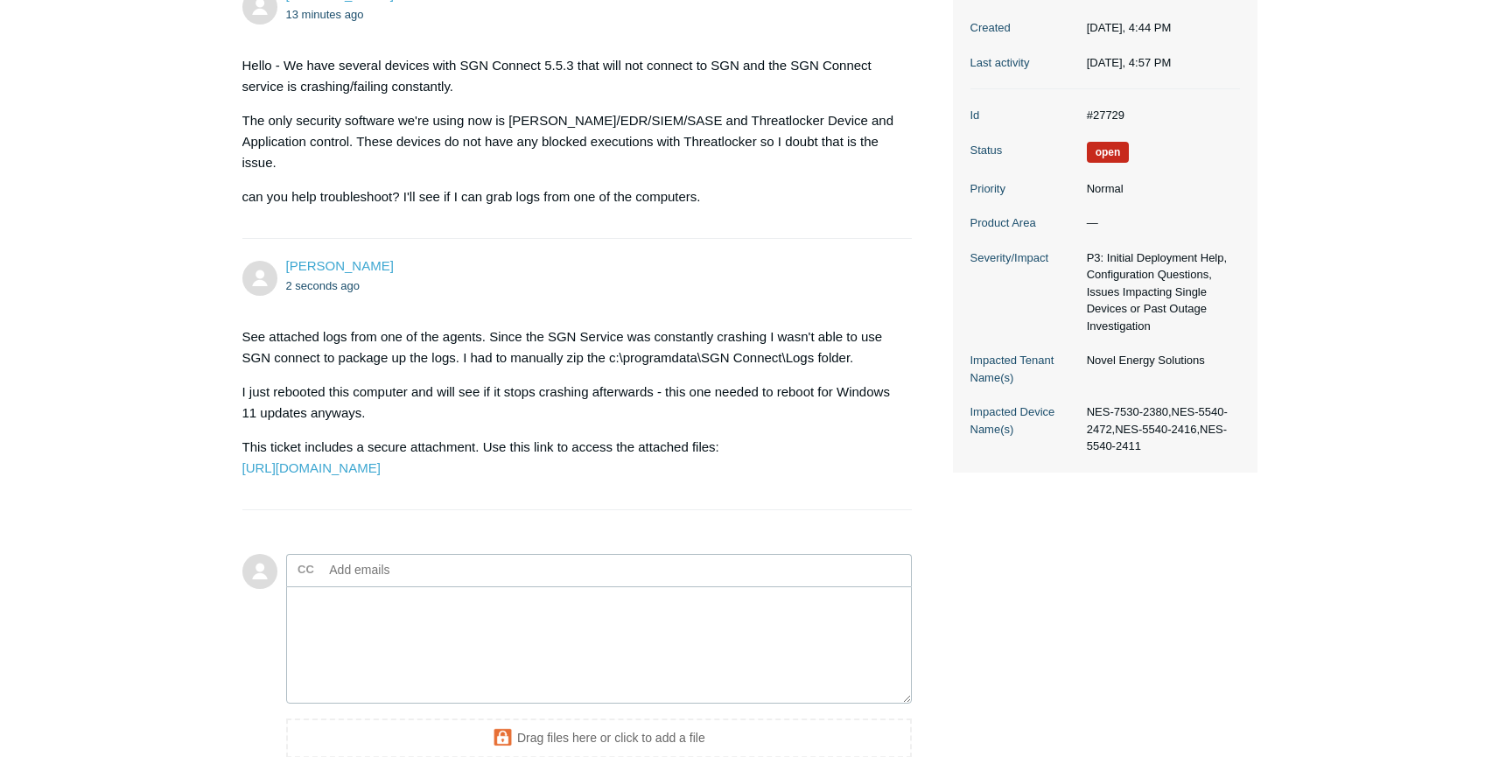
click at [183, 571] on main "Requests Contributions Following Todyl Support Center My activities SGN Connect…" at bounding box center [749, 277] width 1499 height 1084
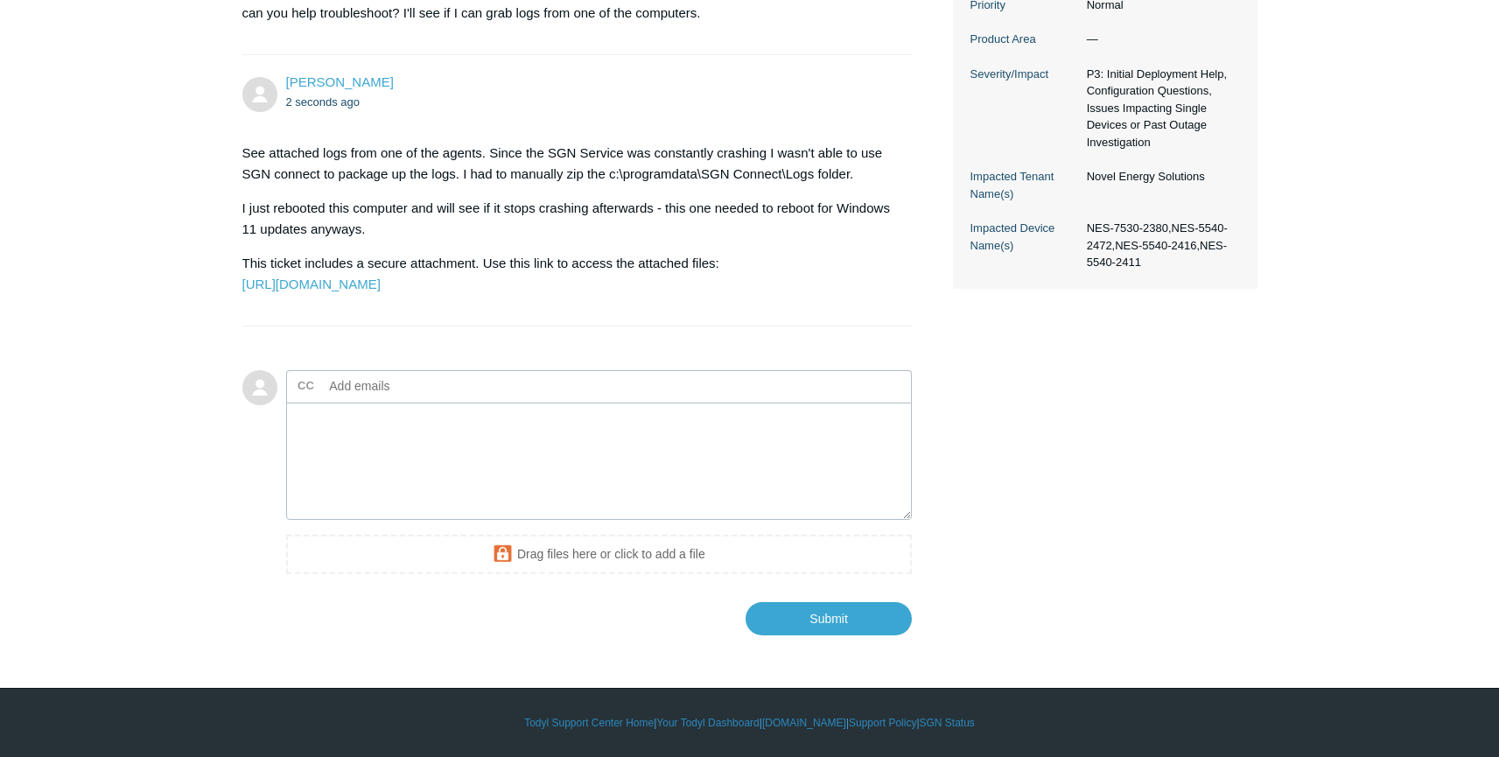
scroll to position [0, 0]
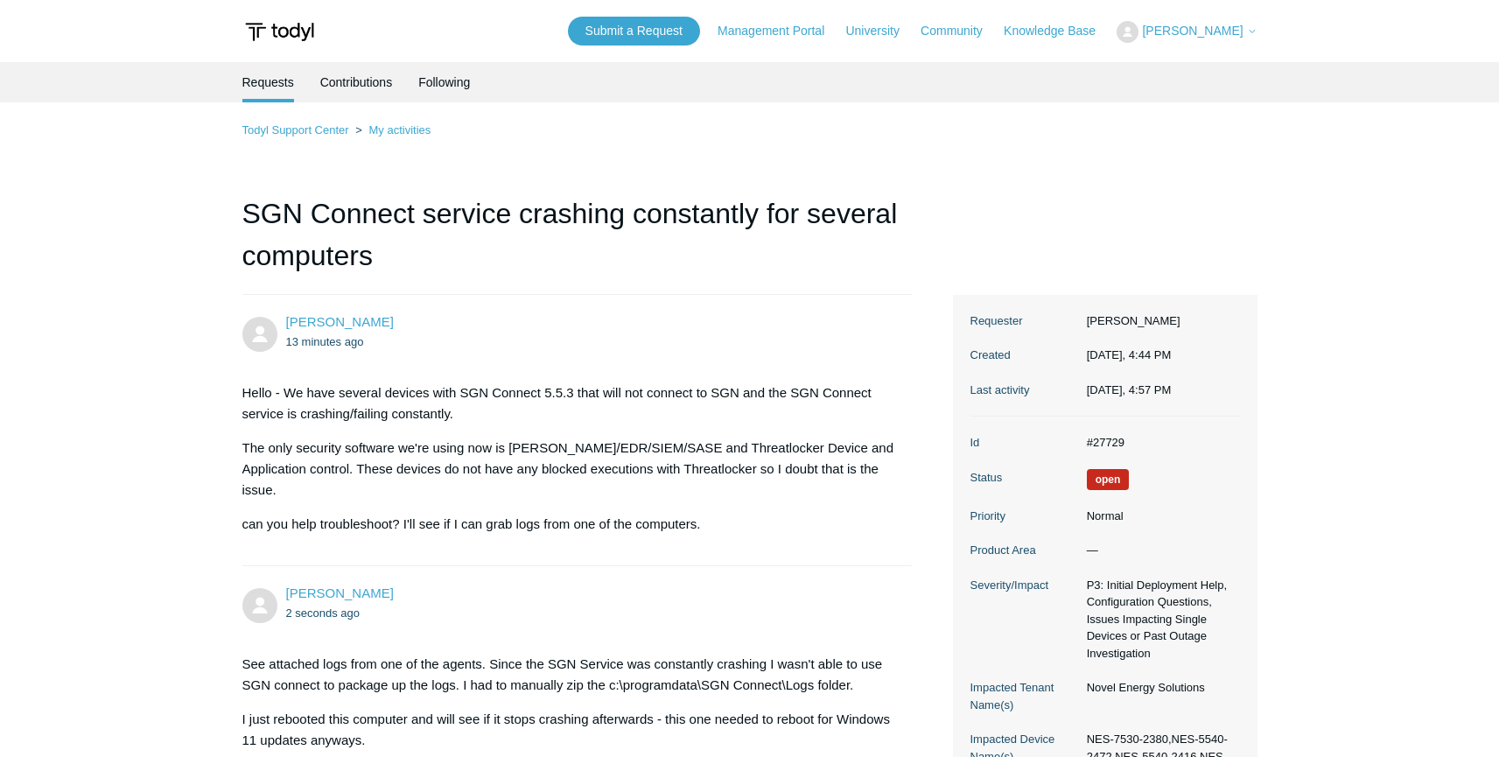
click at [158, 351] on main "Requests Contributions Following Todyl Support Center My activities SGN Connect…" at bounding box center [749, 604] width 1499 height 1084
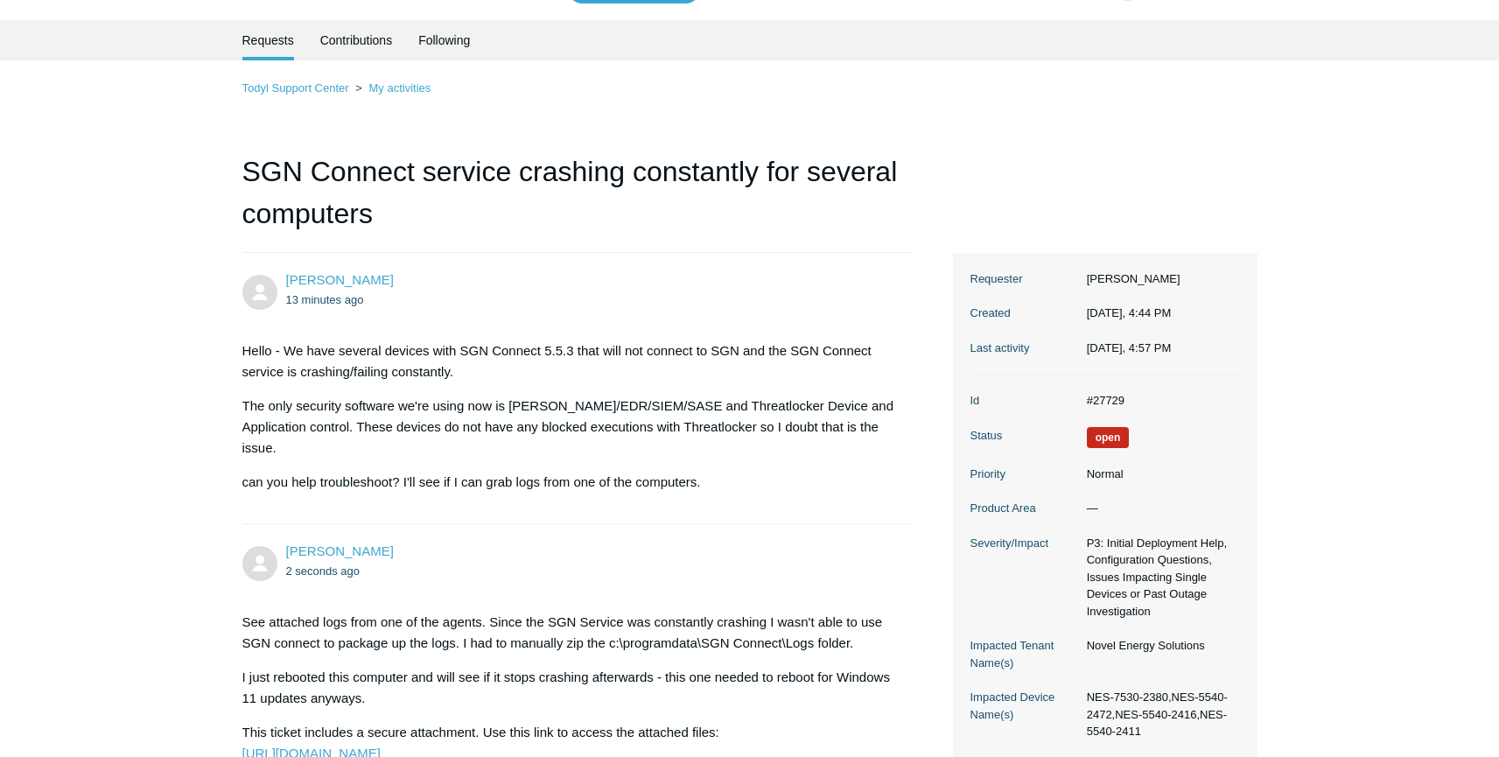
scroll to position [553, 0]
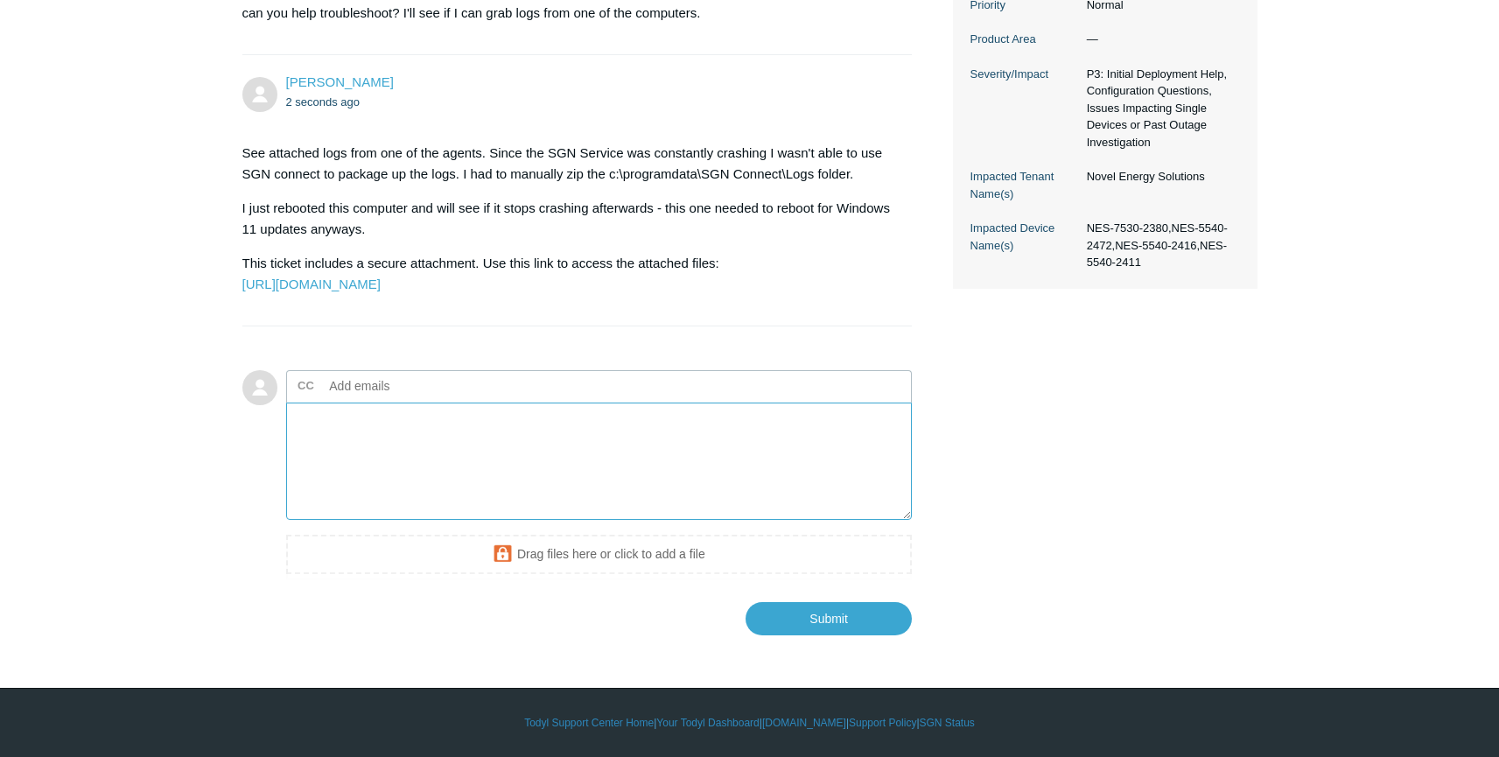
click at [433, 473] on textarea "Add your reply" at bounding box center [599, 462] width 627 height 118
type textarea "Same behavior after a reboot."
click at [816, 622] on input "Submit" at bounding box center [829, 617] width 166 height 35
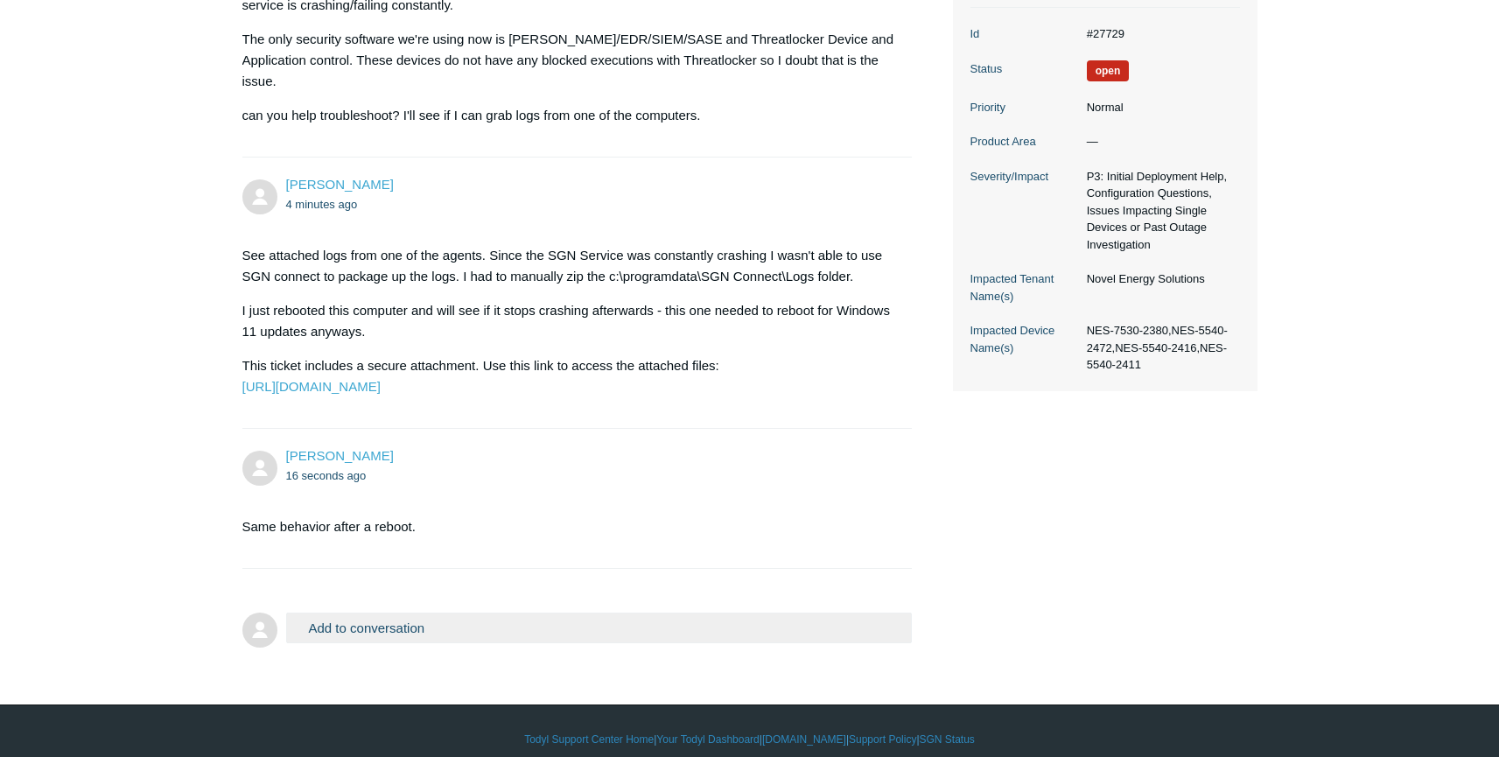
scroll to position [467, 0]
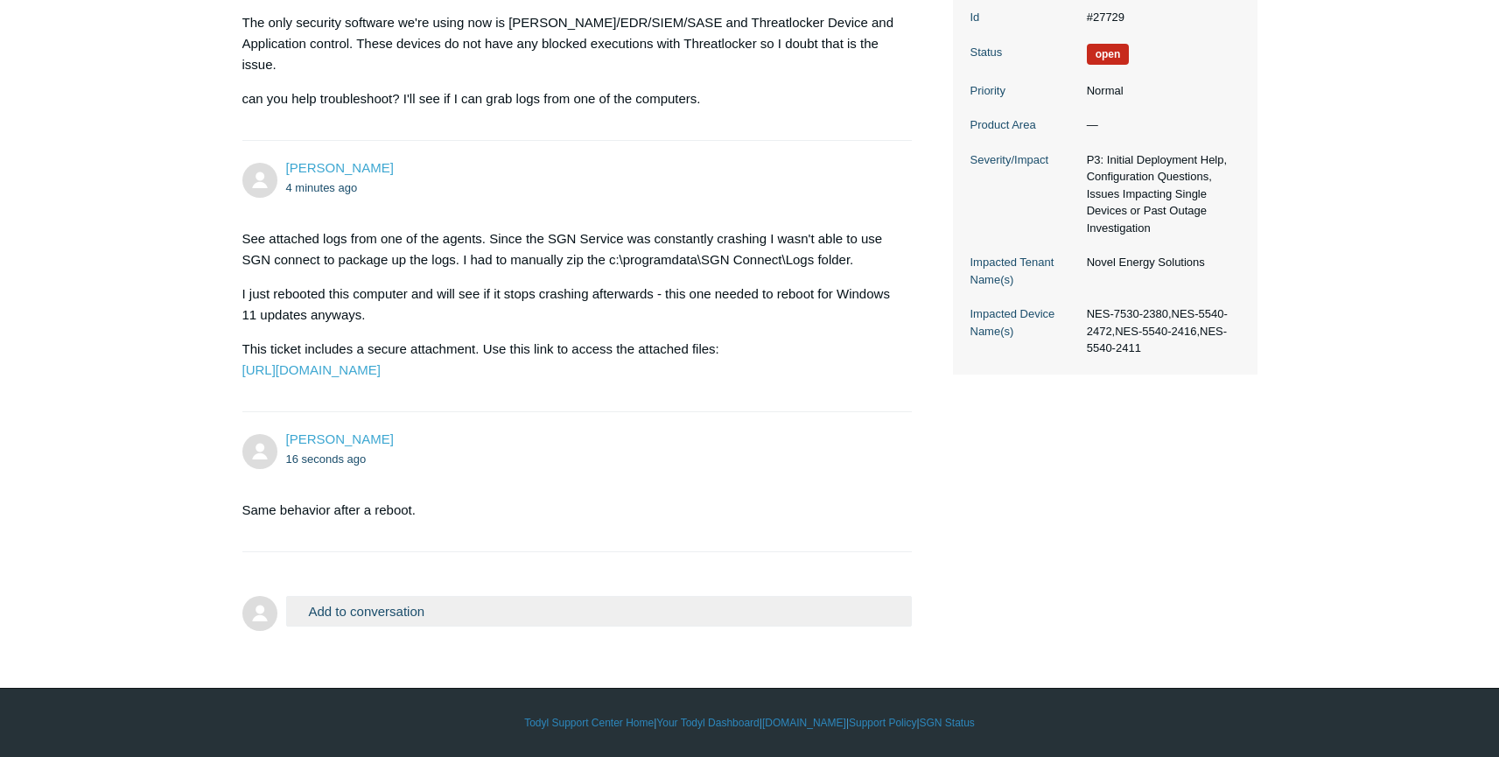
click at [143, 415] on main "Requests Contributions Following Todyl Support Center My activities SGN Connect…" at bounding box center [749, 136] width 1499 height 998
